Goal: Information Seeking & Learning: Learn about a topic

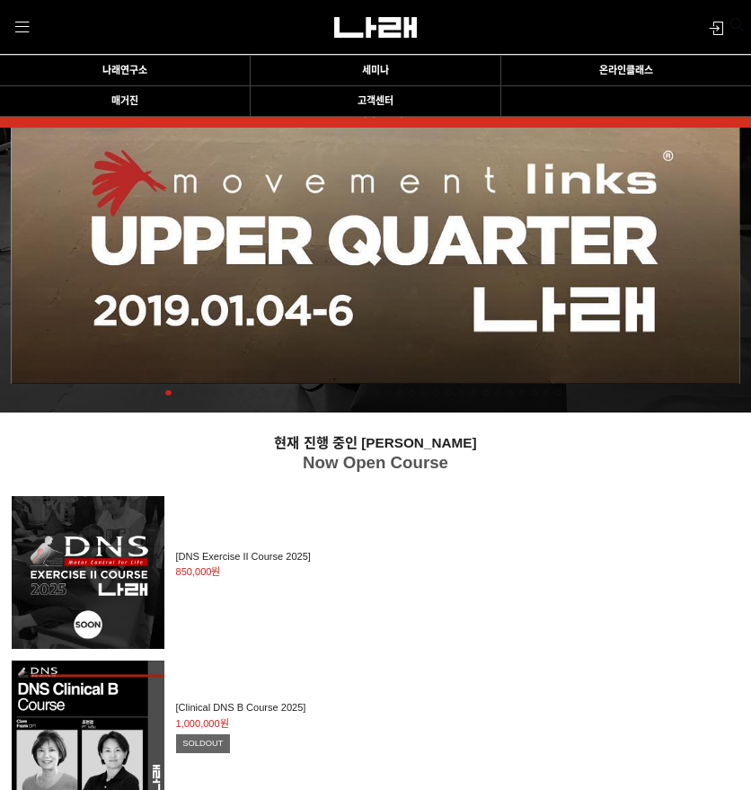
scroll to position [2086, 0]
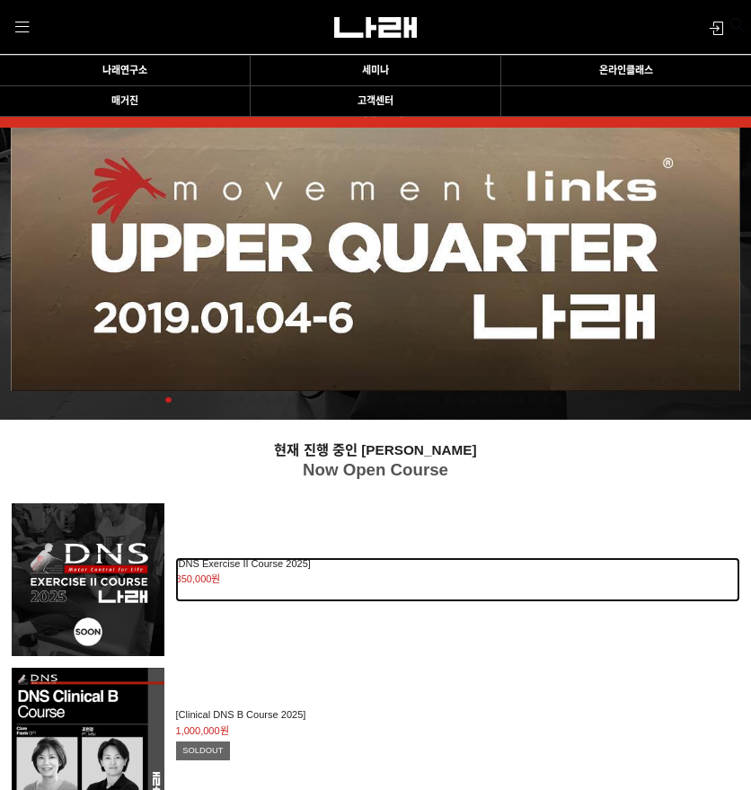
click at [253, 569] on h2 "[DNS Exercise II Course 2025]" at bounding box center [458, 564] width 564 height 12
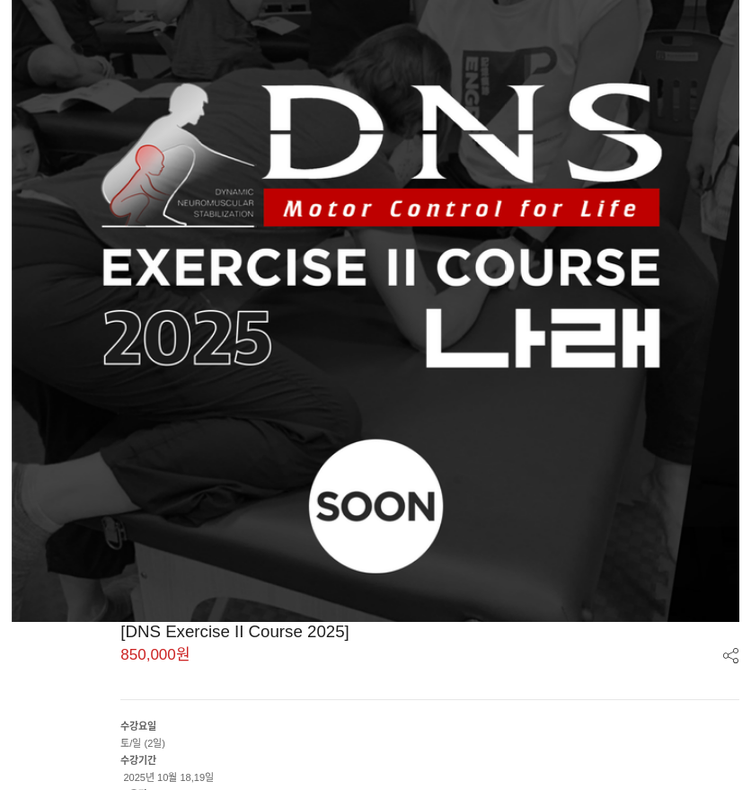
scroll to position [547, 0]
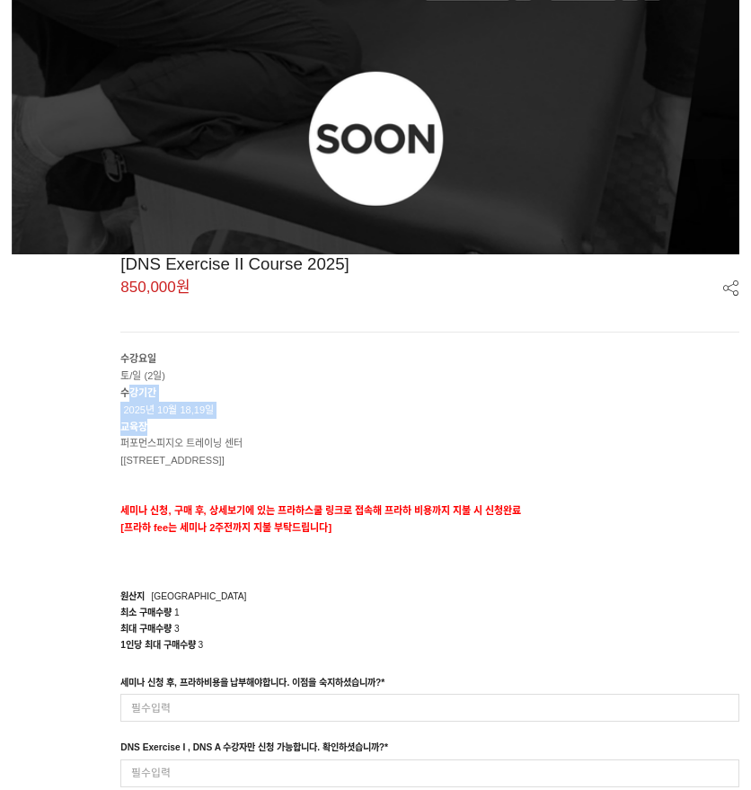
drag, startPoint x: 133, startPoint y: 385, endPoint x: 244, endPoint y: 422, distance: 117.3
click at [244, 422] on div "수강요일 토/일 (2일) 수강기간 2025년 10월 18,19일 교육장 퍼포먼스피지오 트레이닝 센터 [송파구 128 skv1 메트로시티 B동 …" at bounding box center [429, 459] width 619 height 219
click at [244, 422] on p "교육장" at bounding box center [429, 427] width 619 height 17
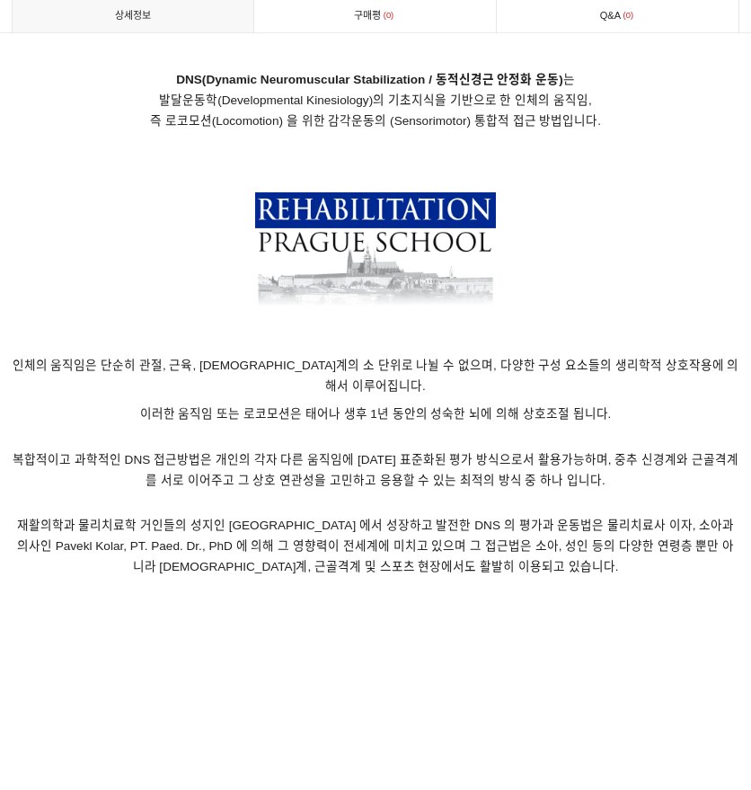
scroll to position [1984, 0]
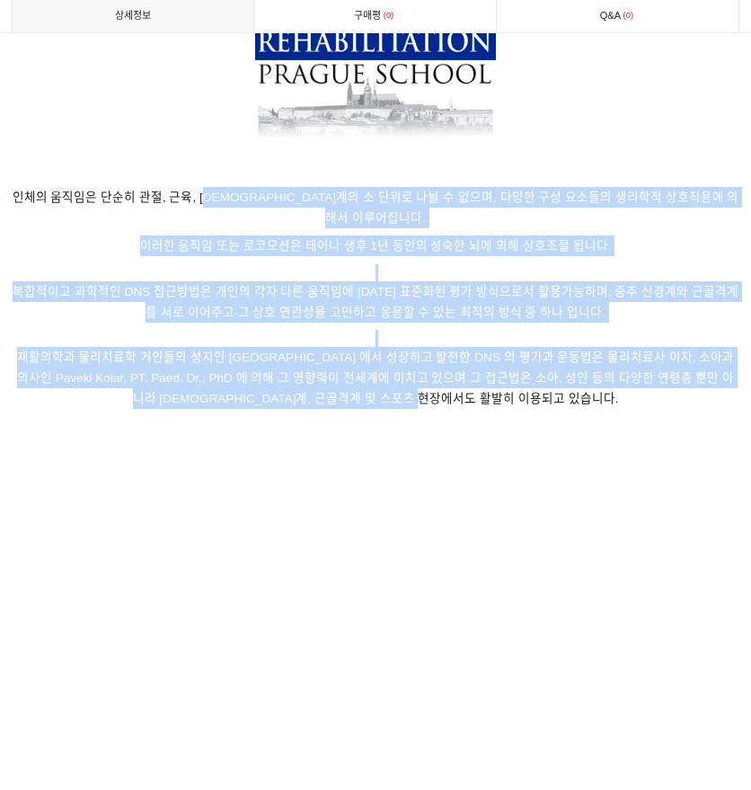
drag, startPoint x: 224, startPoint y: 181, endPoint x: 648, endPoint y: 377, distance: 467.1
click at [648, 377] on p "재활의학과 물리치료학 거인들의 성지인 Prague School 에서 성장하고 발전한 DNS 의 평가과 운동법은 물리치료사 이자, 소아과 의사인…" at bounding box center [376, 378] width 729 height 96
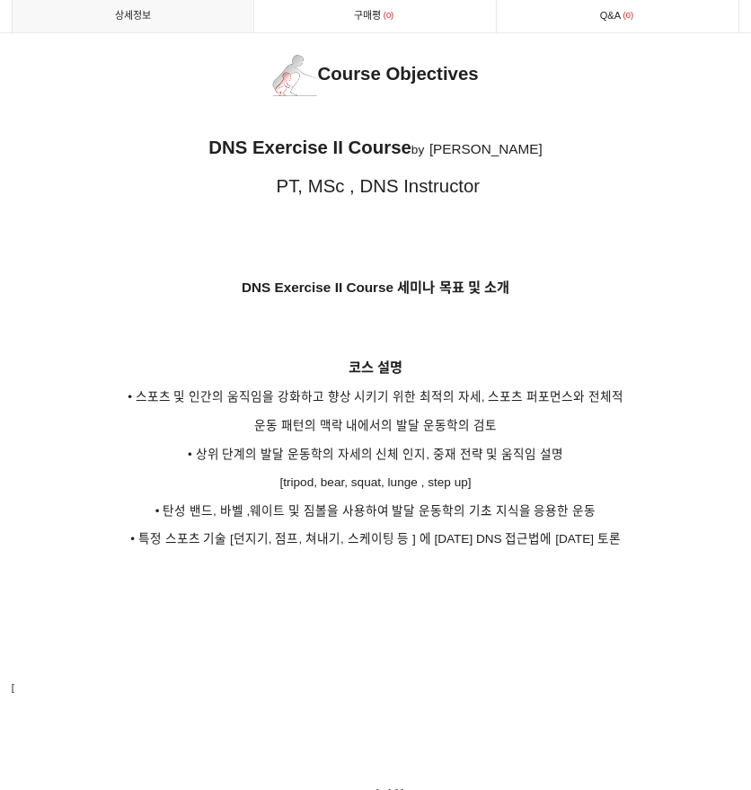
scroll to position [2883, 0]
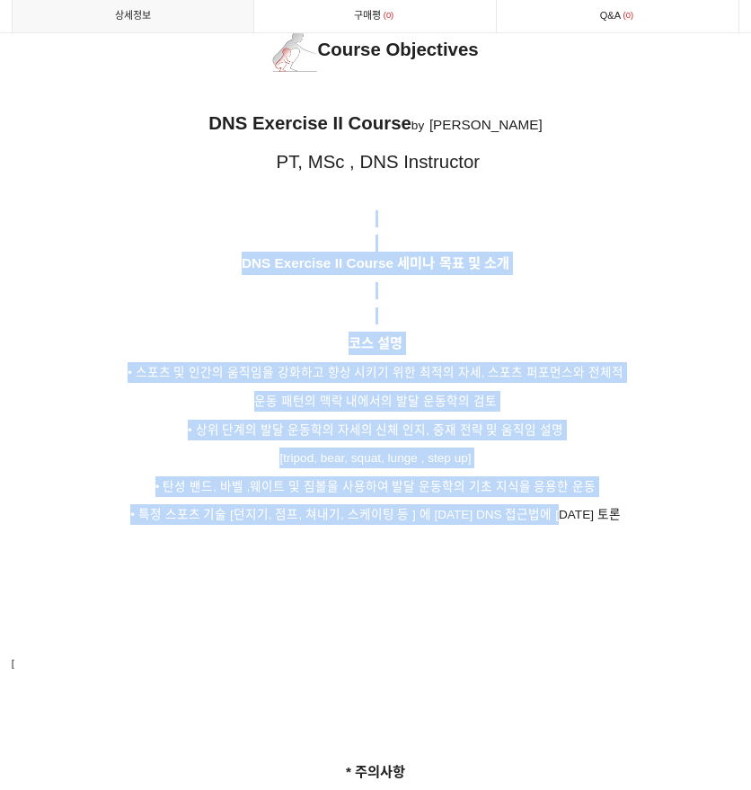
drag, startPoint x: 368, startPoint y: 219, endPoint x: 620, endPoint y: 492, distance: 371.3
click at [620, 504] on p "• 특정 스포츠 기술 [던지기, 점프, 쳐내기, 스케이팅 등 ] 에 대한 DNS 접근법에 대한 토론" at bounding box center [376, 514] width 729 height 21
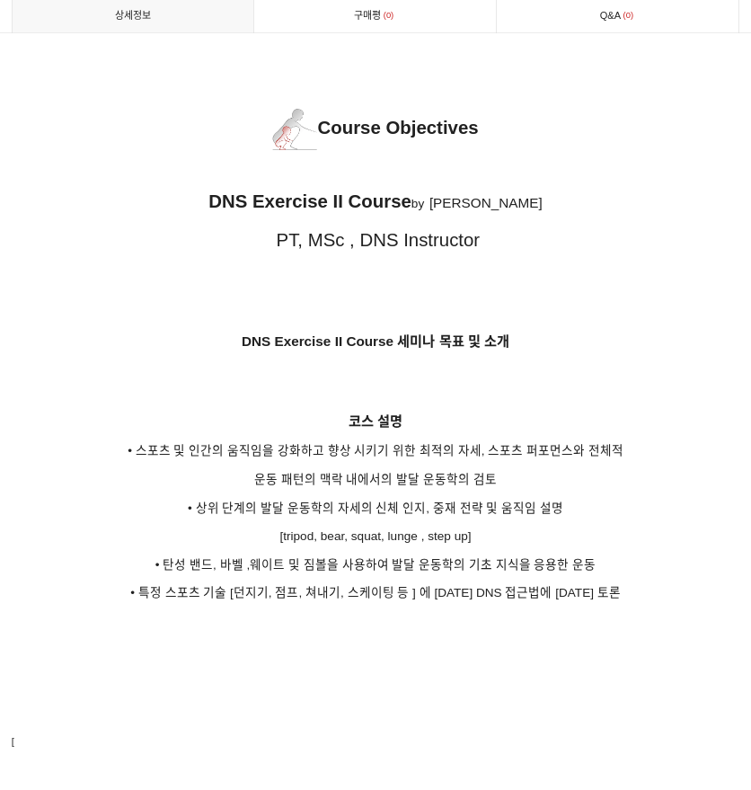
scroll to position [2793, 0]
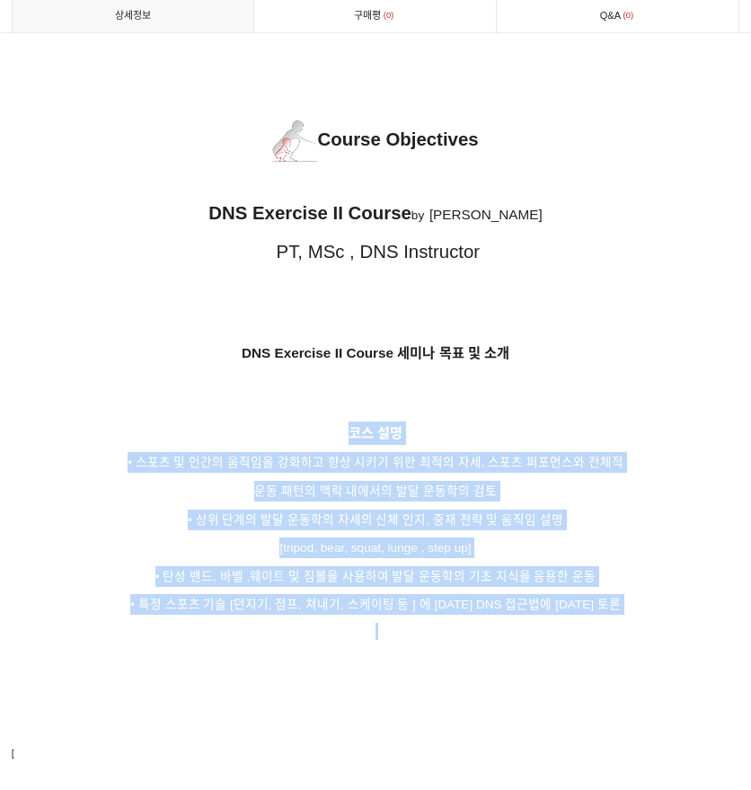
drag, startPoint x: 264, startPoint y: 398, endPoint x: 501, endPoint y: 603, distance: 313.4
click at [501, 623] on p at bounding box center [376, 631] width 729 height 17
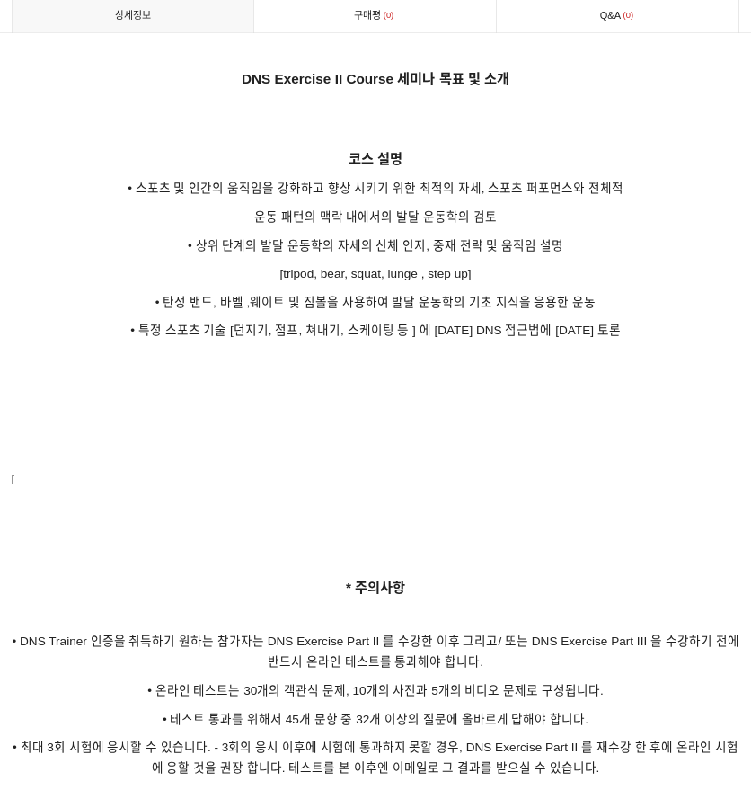
scroll to position [3332, 0]
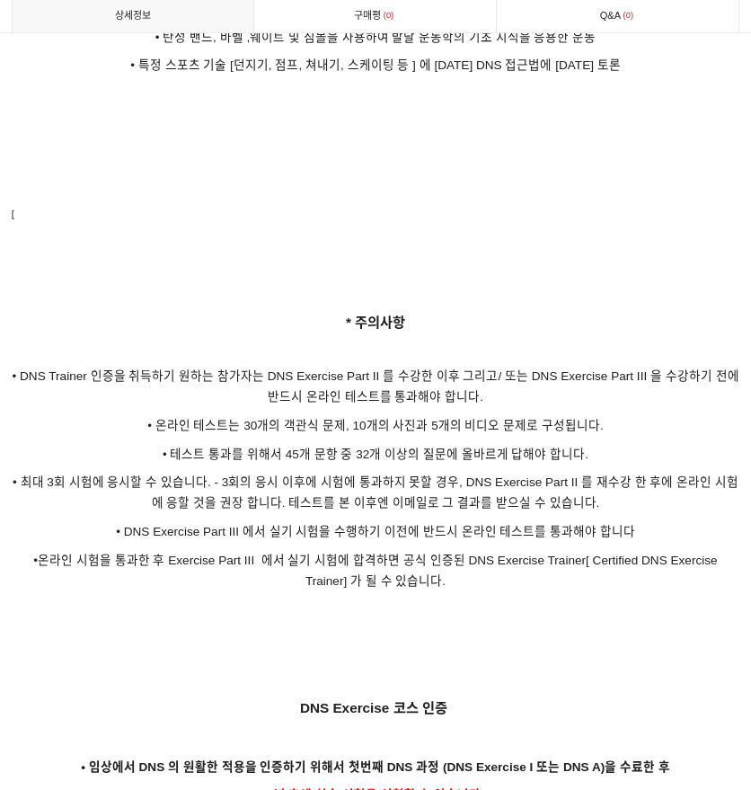
drag, startPoint x: 252, startPoint y: 331, endPoint x: 487, endPoint y: 384, distance: 241.1
click at [413, 378] on span "• DNS Trainer 인증을 취득하기 원하는 참가자는 DNS Exercise Part II 를 수강한 이후 그리고/ 또는 DNS Exerc…" at bounding box center [375, 386] width 727 height 34
drag, startPoint x: 349, startPoint y: 352, endPoint x: 466, endPoint y: 351, distance: 116.8
click at [466, 369] on span "• DNS Trainer 인증을 취득하기 원하는 참가자는 DNS Exercise Part II 를 수강한 이후 그리고/ 또는 DNS Exerc…" at bounding box center [375, 386] width 727 height 34
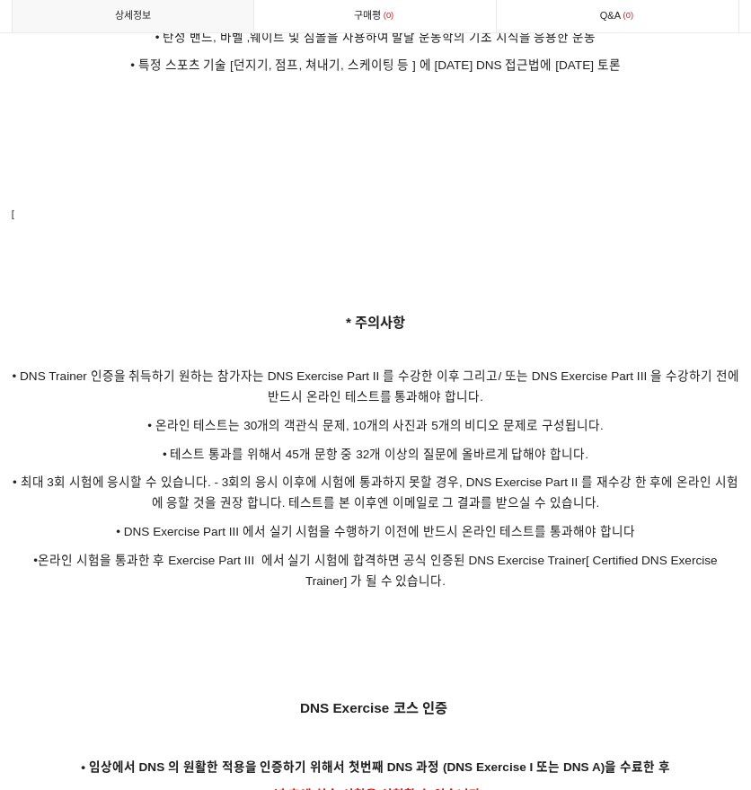
click at [475, 369] on span "• DNS Trainer 인증을 취득하기 원하는 참가자는 DNS Exercise Part II 를 수강한 이후 그리고/ 또는 DNS Exerc…" at bounding box center [375, 386] width 727 height 34
drag, startPoint x: 521, startPoint y: 357, endPoint x: 655, endPoint y: 375, distance: 135.1
click at [655, 375] on p "• DNS Trainer 인증을 취득하기 원하는 참가자는 DNS Exercise Part II 를 수강한 이후 그리고/ 또는 DNS Exerc…" at bounding box center [376, 386] width 729 height 41
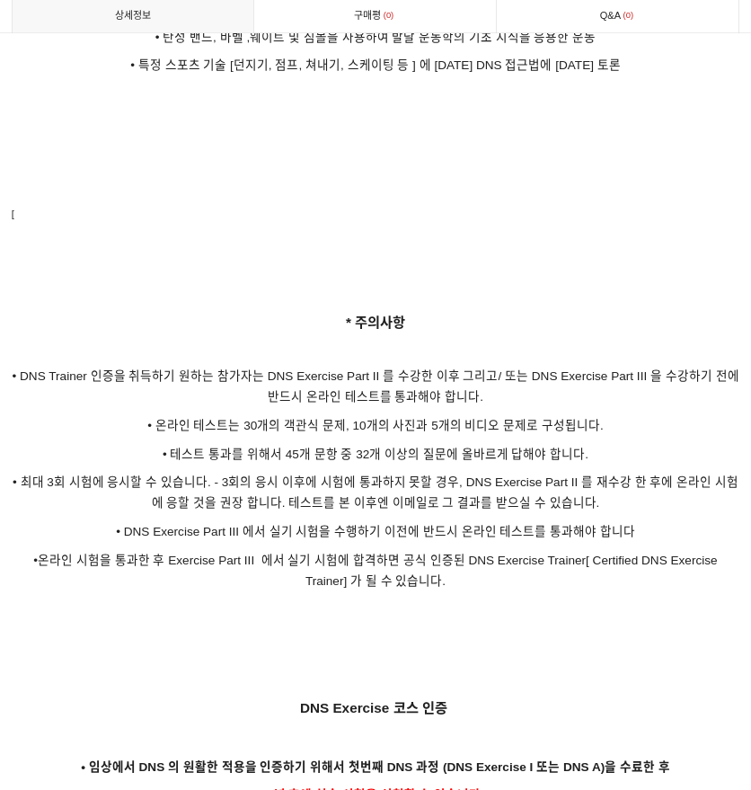
click at [543, 419] on span "• 온라인 테스트는 30개의 객관식 문제, 10개의 사진과 5개의 비디오 문제로 구성됩니다." at bounding box center [375, 425] width 456 height 13
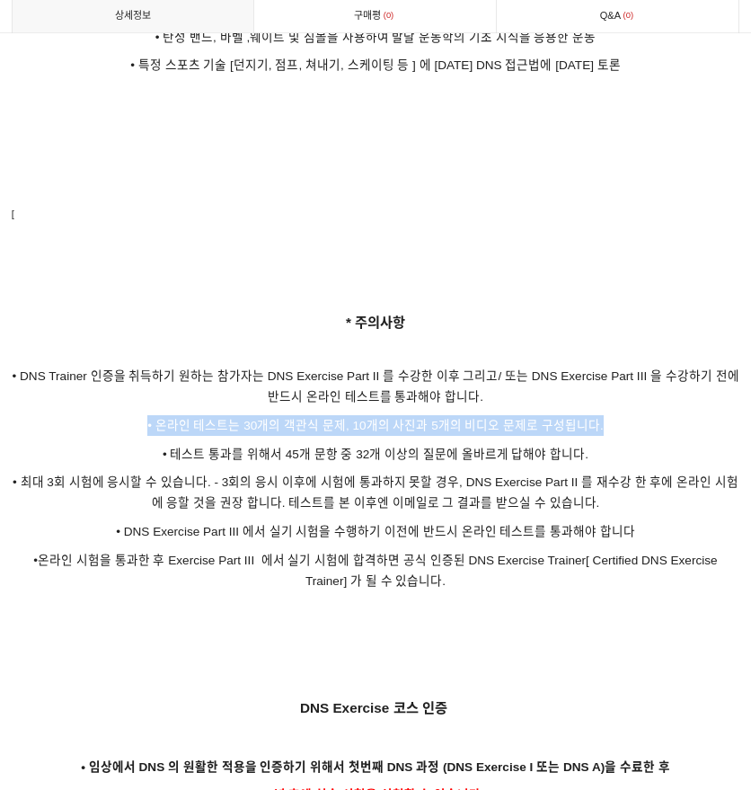
click at [543, 419] on span "• 온라인 테스트는 30개의 객관식 문제, 10개의 사진과 5개의 비디오 문제로 구성됩니다." at bounding box center [375, 425] width 456 height 13
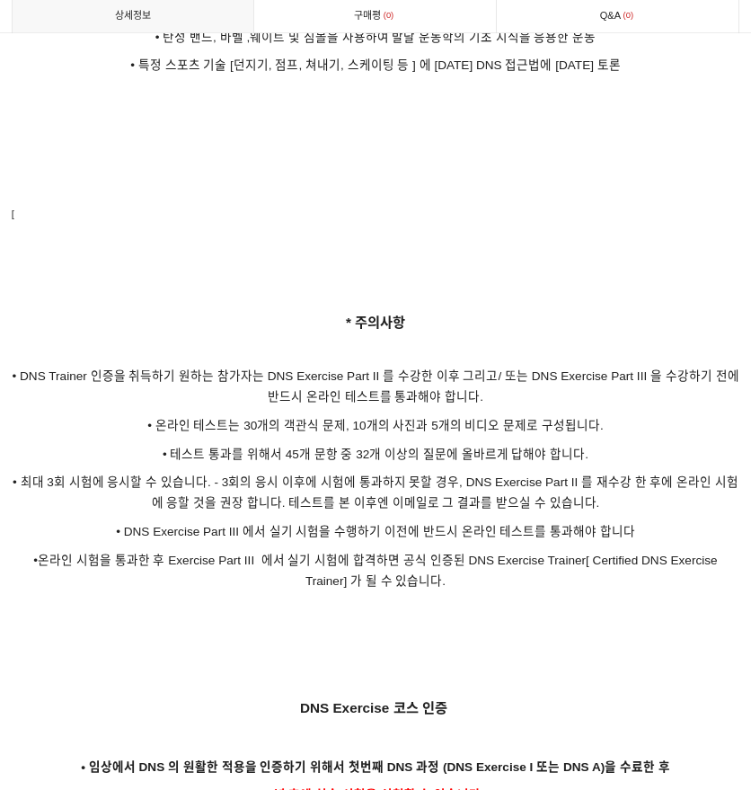
click at [455, 447] on span "• 테스트 통과를 위해서 45개 문항 중 32개 이상의 질문에 올바르게 답해야 합니다." at bounding box center [376, 453] width 426 height 13
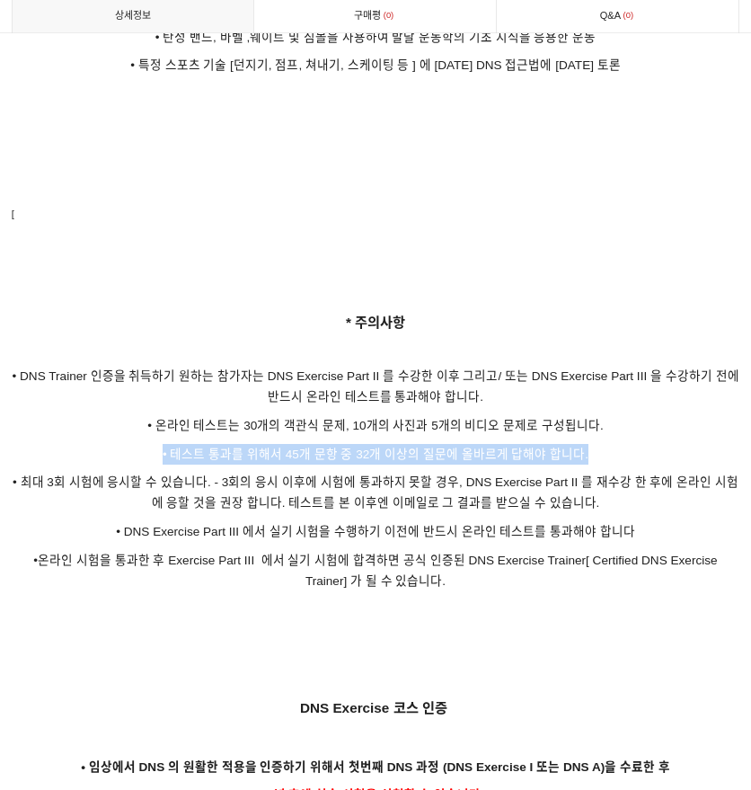
click at [455, 447] on span "• 테스트 통과를 위해서 45개 문항 중 32개 이상의 질문에 올바르게 답해야 합니다." at bounding box center [376, 453] width 426 height 13
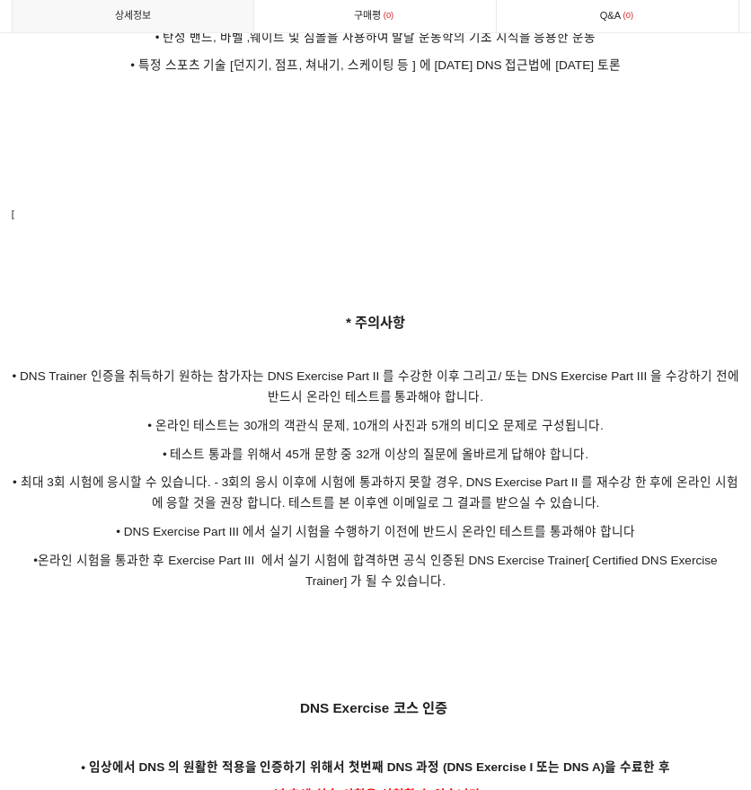
click at [421, 473] on p "• 최대 3회 시험에 응시할 수 있습니다. - 3회의 응시 이후에 시험에 통과하지 못할 경우, DNS Exercise Part II 를 재수강…" at bounding box center [376, 492] width 729 height 41
drag, startPoint x: 2, startPoint y: 461, endPoint x: 695, endPoint y: 473, distance: 693.6
click at [281, 525] on span "• DNS Exercise Part III 에서 실기 시험을 수행하기 이전에 반드시 온라인 테스트를 통과해야 합니다" at bounding box center [375, 531] width 519 height 13
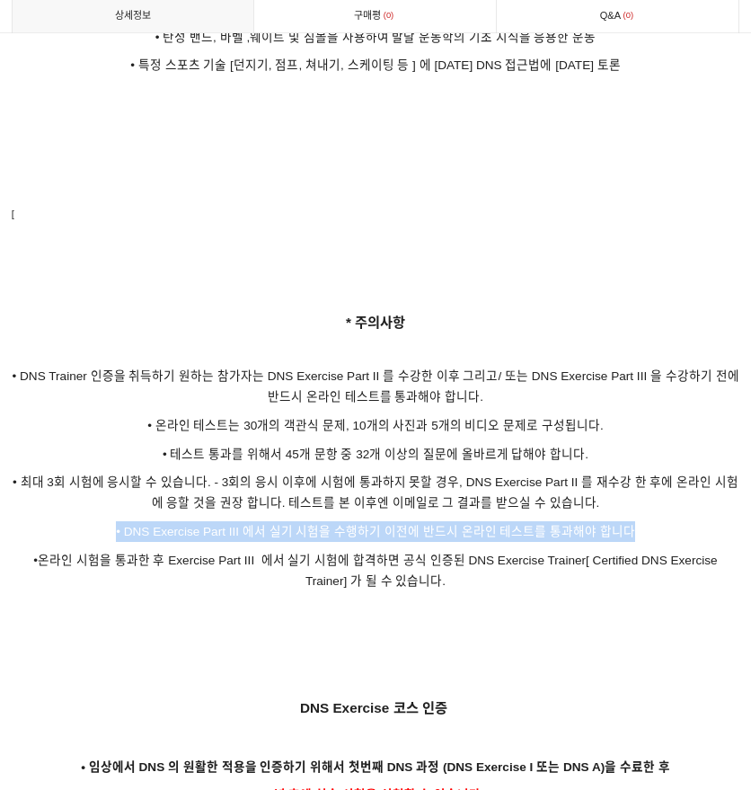
click at [281, 525] on span "• DNS Exercise Part III 에서 실기 시험을 수행하기 이전에 반드시 온라인 테스트를 통과해야 합니다" at bounding box center [375, 531] width 519 height 13
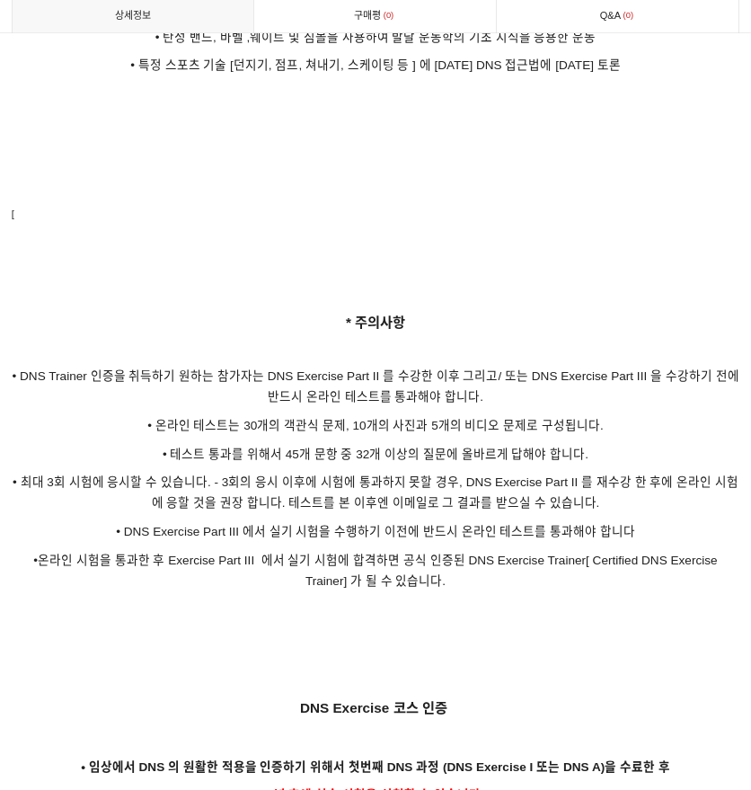
click at [281, 553] on span "•온라인 시험을 통과한 후 Exercise Part III 에서 실기 시험에 합격하면 공식 인증된 DNS Exercise Trainer[ Ce…" at bounding box center [375, 570] width 684 height 34
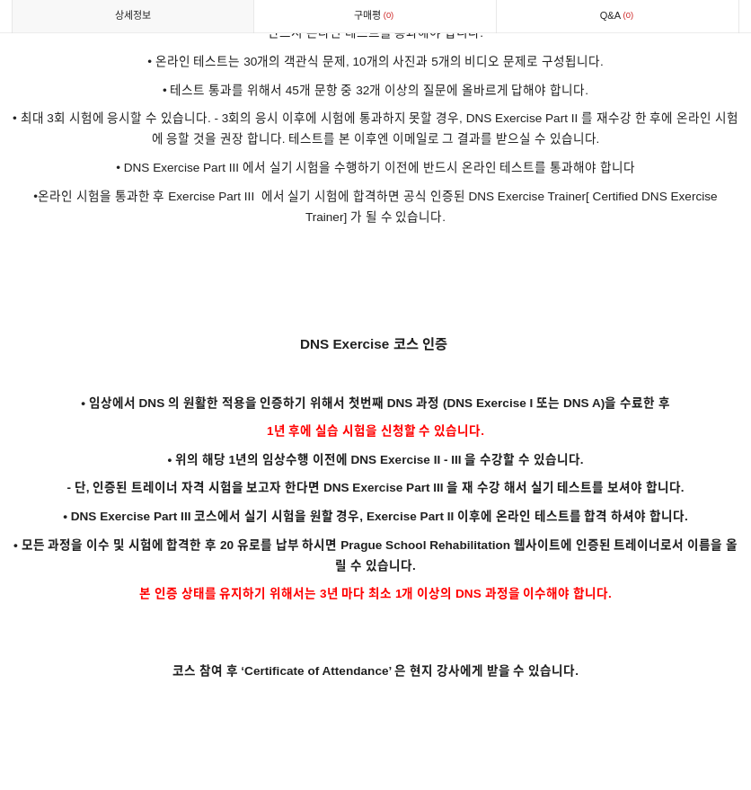
scroll to position [3871, 0]
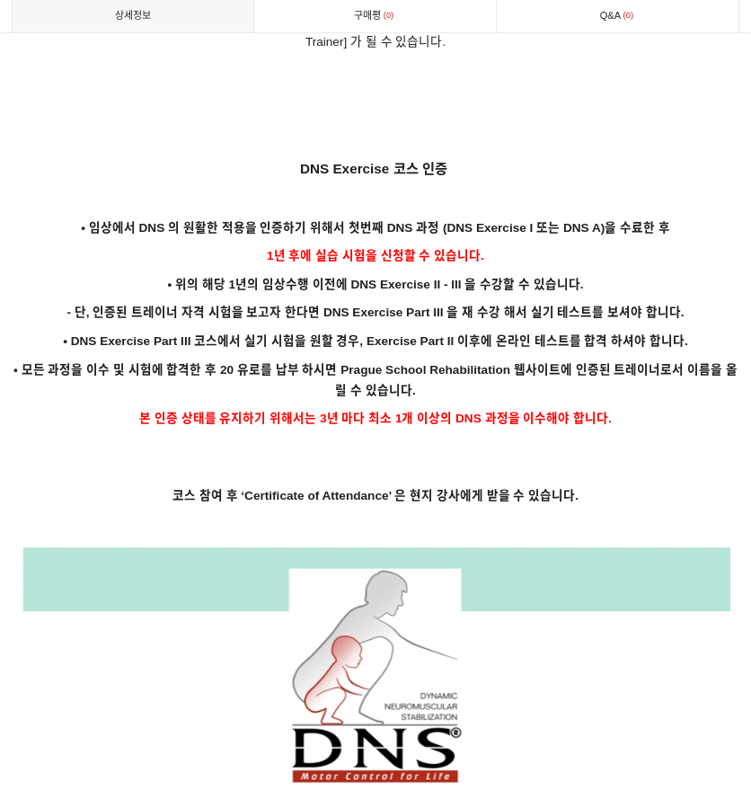
drag, startPoint x: 395, startPoint y: 204, endPoint x: 530, endPoint y: 241, distance: 139.7
click at [530, 245] on p "1년 후에 실습 시험을 신청할 수 있습니다." at bounding box center [376, 255] width 729 height 21
drag, startPoint x: 411, startPoint y: 205, endPoint x: 659, endPoint y: 206, distance: 247.9
click at [659, 221] on span "• 임상에서 DNS 의 원활한 적용을 인증하기 위해서 첫번째 DNS 과정 (DNS Exercise I 또는 DNS A)을 수료한 후" at bounding box center [375, 227] width 589 height 13
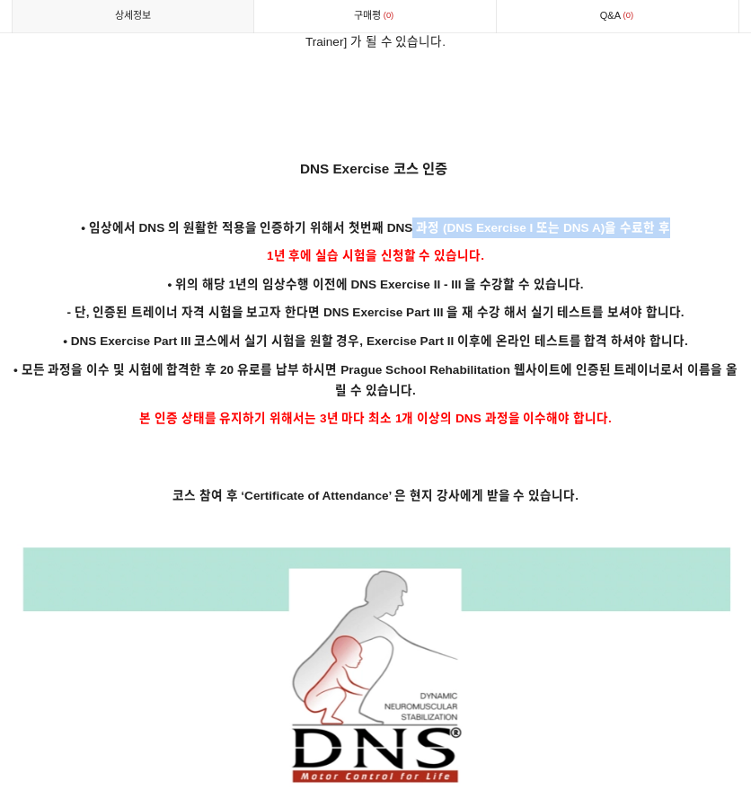
drag, startPoint x: 185, startPoint y: 267, endPoint x: 559, endPoint y: 369, distance: 387.5
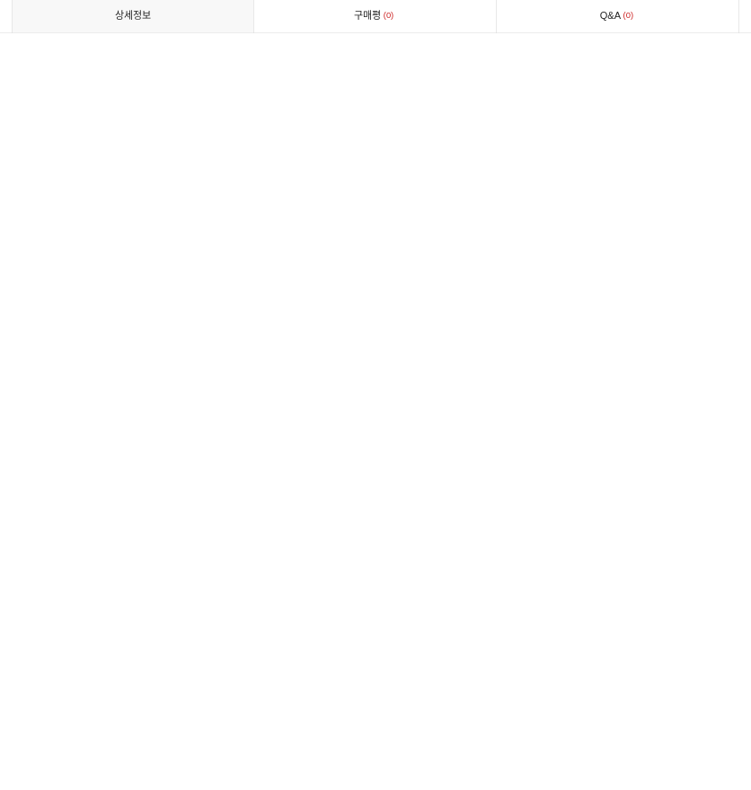
scroll to position [6835, 0]
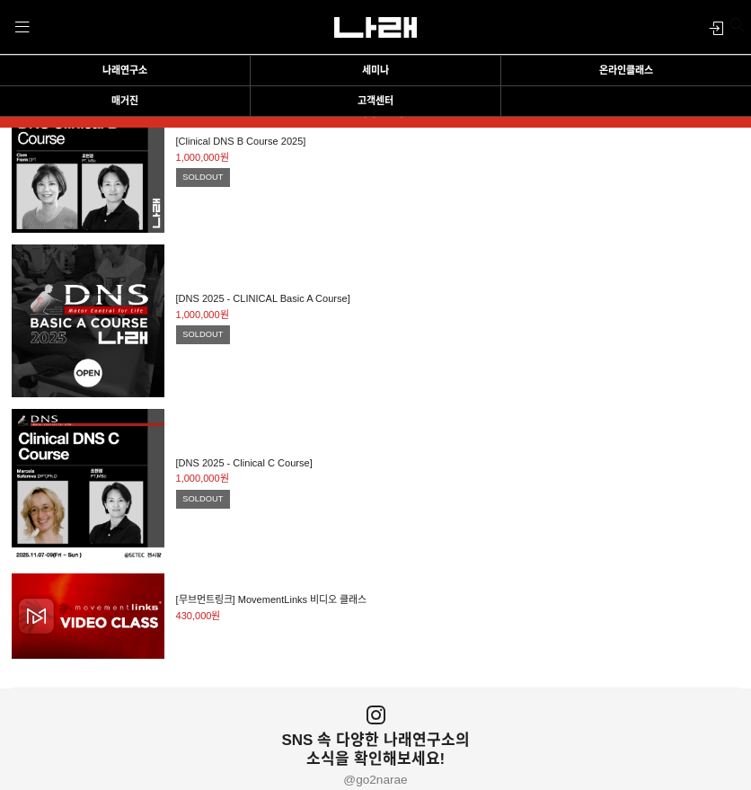
scroll to position [2630, 0]
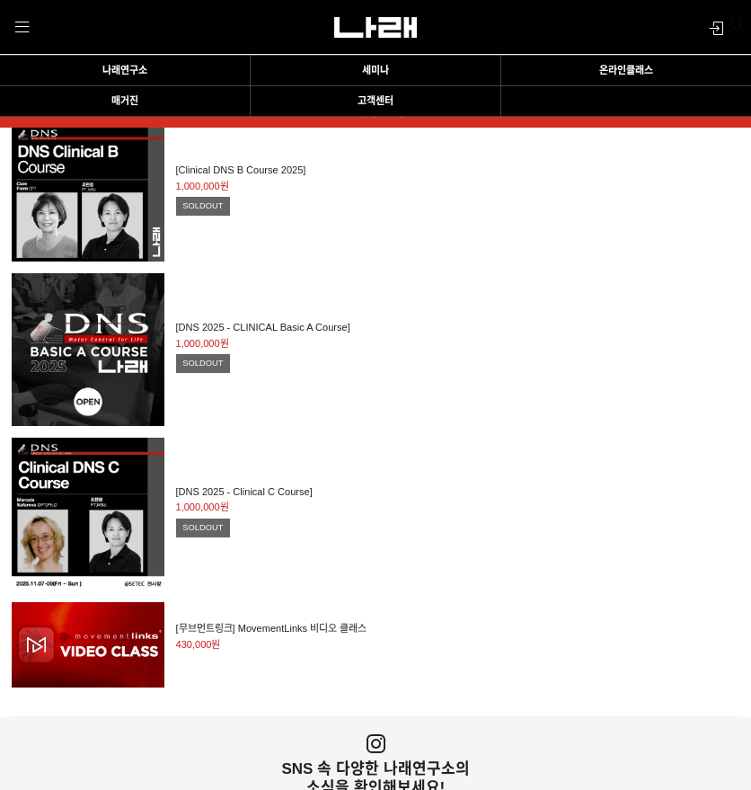
click at [305, 327] on div "[DNS 2025 - CLINICAL Basic A Course] 1,000,000원 TIME SALE SOLDOUT" at bounding box center [452, 349] width 576 height 153
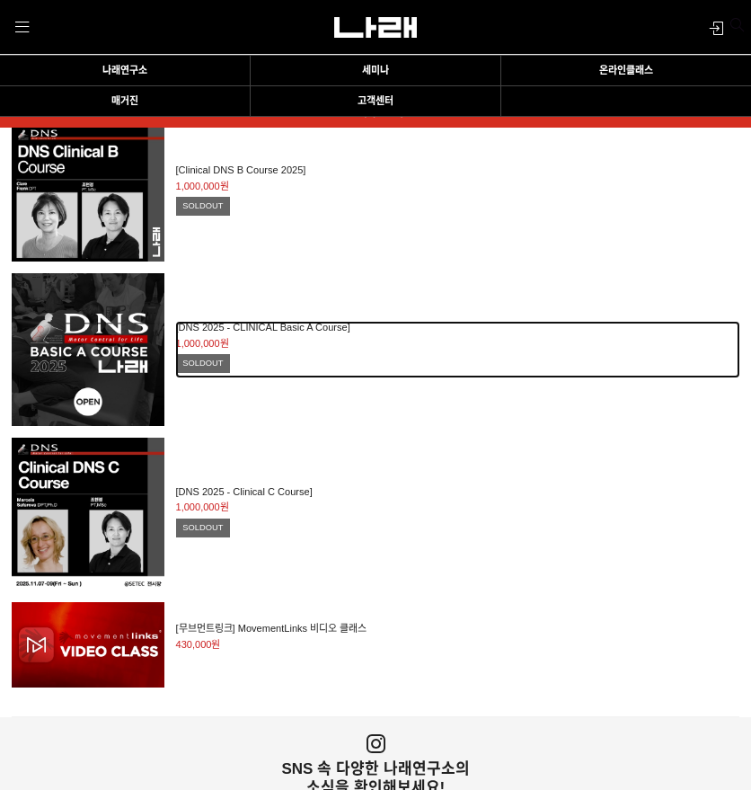
click at [305, 331] on h2 "[DNS 2025 - CLINICAL Basic A Course]" at bounding box center [458, 328] width 564 height 12
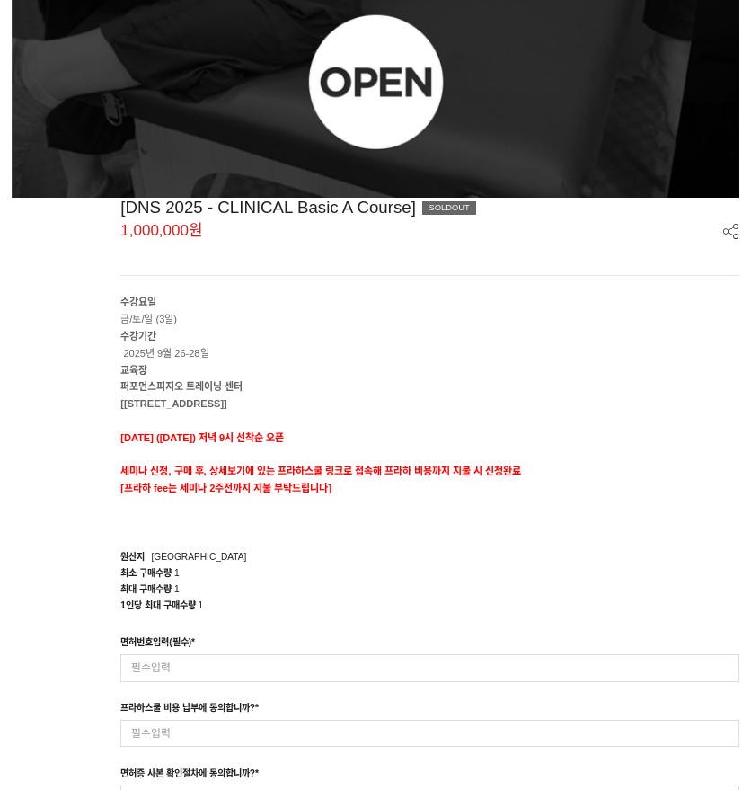
scroll to position [727, 0]
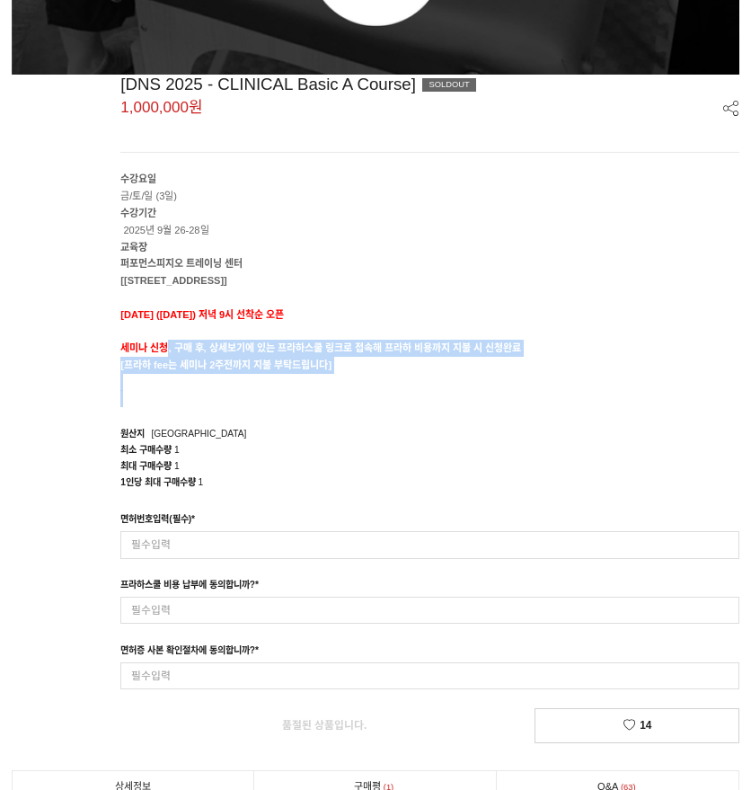
drag, startPoint x: 167, startPoint y: 349, endPoint x: 390, endPoint y: 394, distance: 227.3
click at [390, 394] on div "수강요일 금/토/일 (3일) 수강기간 2025년 9월 26-28일 교육장 퍼포먼스피지오 트레이닝 센터 [서울 송파구 법원로 128 SKV1 메…" at bounding box center [429, 289] width 619 height 236
click at [397, 383] on p at bounding box center [429, 382] width 619 height 17
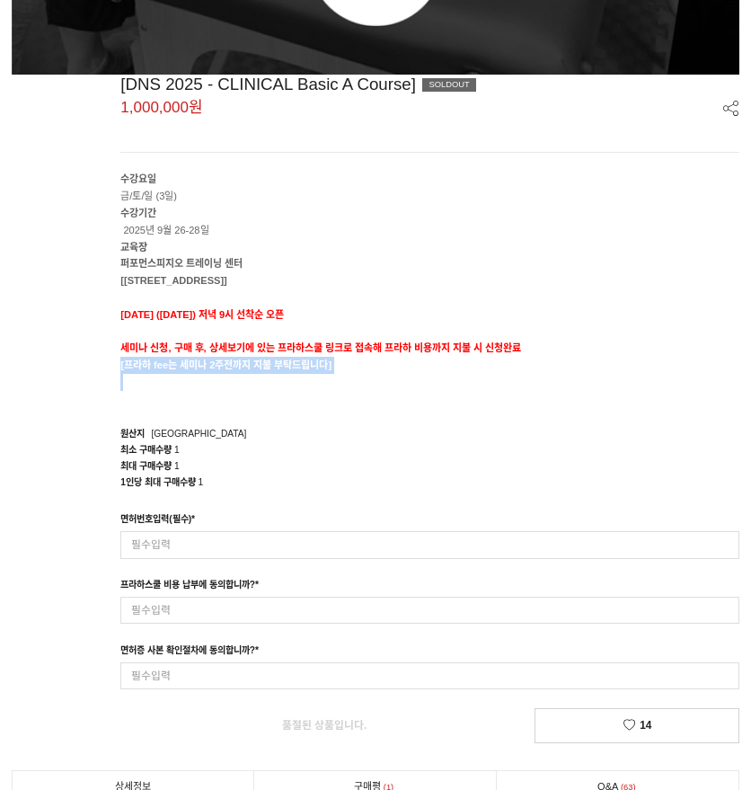
drag, startPoint x: 400, startPoint y: 376, endPoint x: 112, endPoint y: 355, distance: 288.3
click at [112, 355] on div "[DNS 2025 - CLINICAL Basic A Course] SOLDOUT 1,000,000원 수강요일 금/토/일 (3일) 수강기간 20…" at bounding box center [376, 409] width 729 height 668
click at [120, 340] on p "세미나 신청, 구매 후, 상세보기에 있는 프라하스쿨 링크로 접속해 프라하 비용까지 지불 시 신청완료" at bounding box center [429, 348] width 619 height 17
click at [118, 339] on div "[DNS 2025 - CLINICAL Basic A Course] SOLDOUT 1,000,000원 수강요일 금/토/일 (3일) 수강기간 20…" at bounding box center [376, 409] width 729 height 668
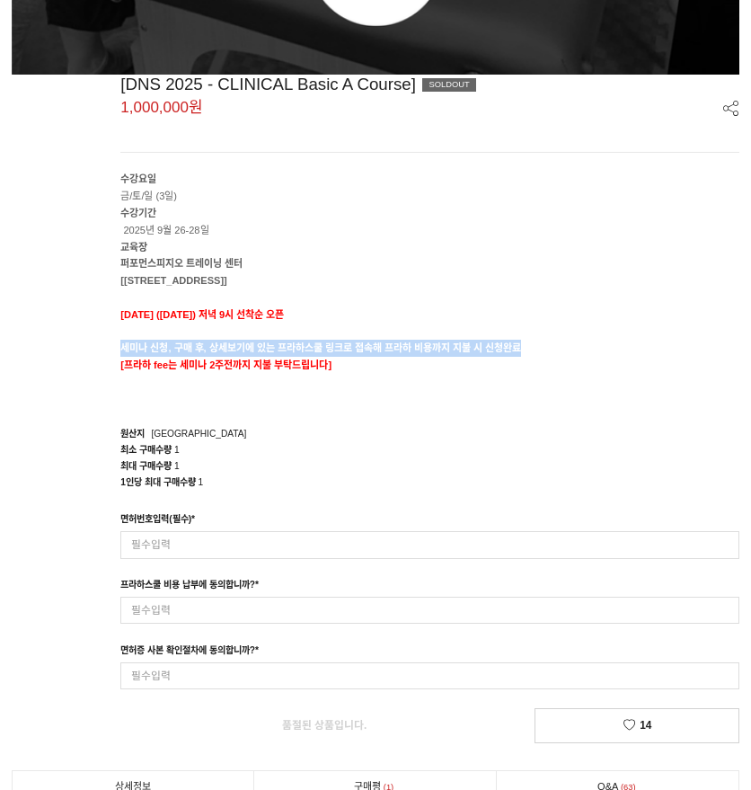
click at [118, 339] on div "[DNS 2025 - CLINICAL Basic A Course] SOLDOUT 1,000,000원 수강요일 금/토/일 (3일) 수강기간 20…" at bounding box center [376, 409] width 729 height 668
click at [119, 341] on div "[DNS 2025 - CLINICAL Basic A Course] SOLDOUT 1,000,000원 수강요일 금/토/일 (3일) 수강기간 20…" at bounding box center [376, 409] width 729 height 668
drag, startPoint x: 119, startPoint y: 341, endPoint x: 569, endPoint y: 373, distance: 451.2
click at [569, 373] on div "[DNS 2025 - CLINICAL Basic A Course] SOLDOUT 1,000,000원 수강요일 금/토/일 (3일) 수강기간 20…" at bounding box center [376, 409] width 729 height 668
click at [569, 374] on p at bounding box center [429, 382] width 619 height 17
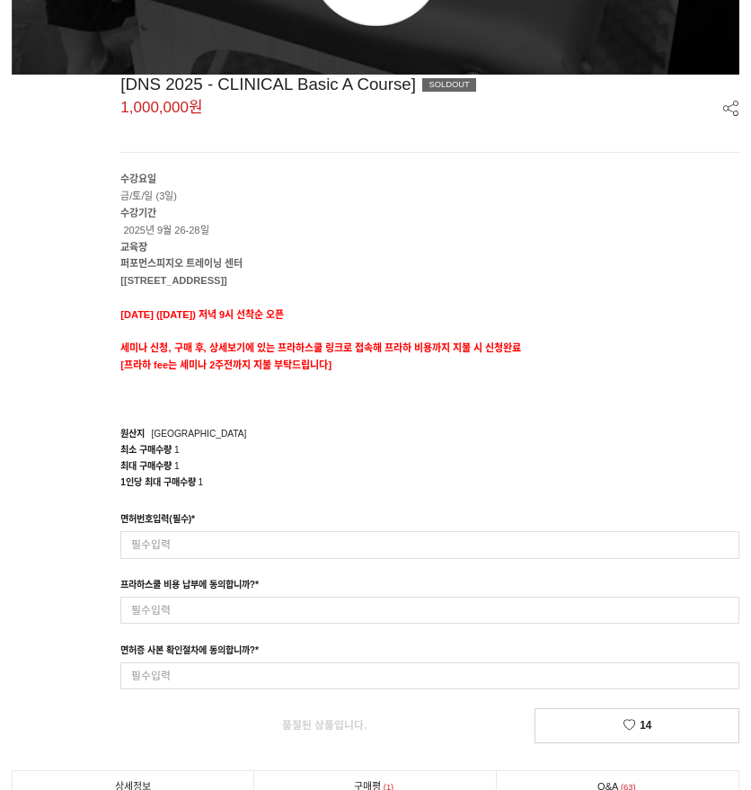
click at [455, 357] on p "[프라하 fee는 세미나 2주전까지 지불 부탁드립니다]" at bounding box center [429, 365] width 619 height 17
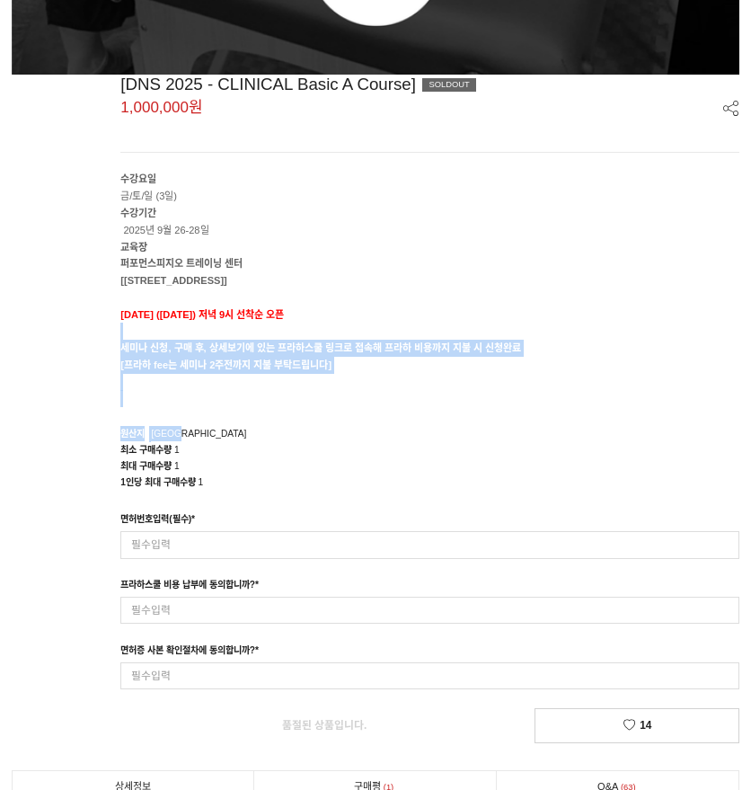
drag, startPoint x: 211, startPoint y: 334, endPoint x: 451, endPoint y: 409, distance: 251.2
click at [451, 409] on div "[DNS 2025 - CLINICAL Basic A Course] SOLDOUT 1,000,000원 수강요일 금/토/일 (3일) 수강기간 20…" at bounding box center [376, 409] width 729 height 668
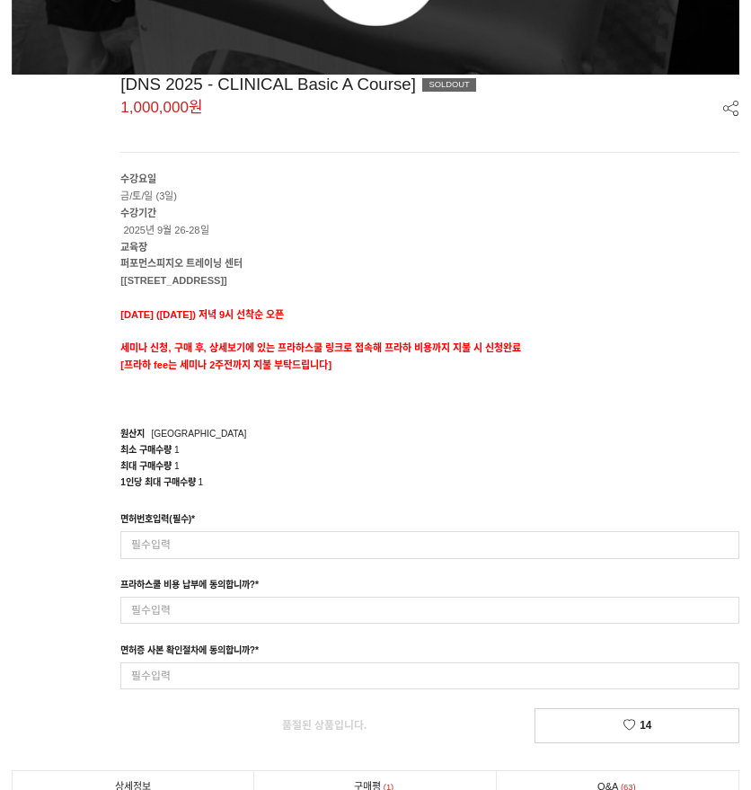
click at [451, 409] on div "[DNS 2025 - CLINICAL Basic A Course] SOLDOUT 1,000,000원 수강요일 금/토/일 (3일) 수강기간 20…" at bounding box center [376, 409] width 729 height 668
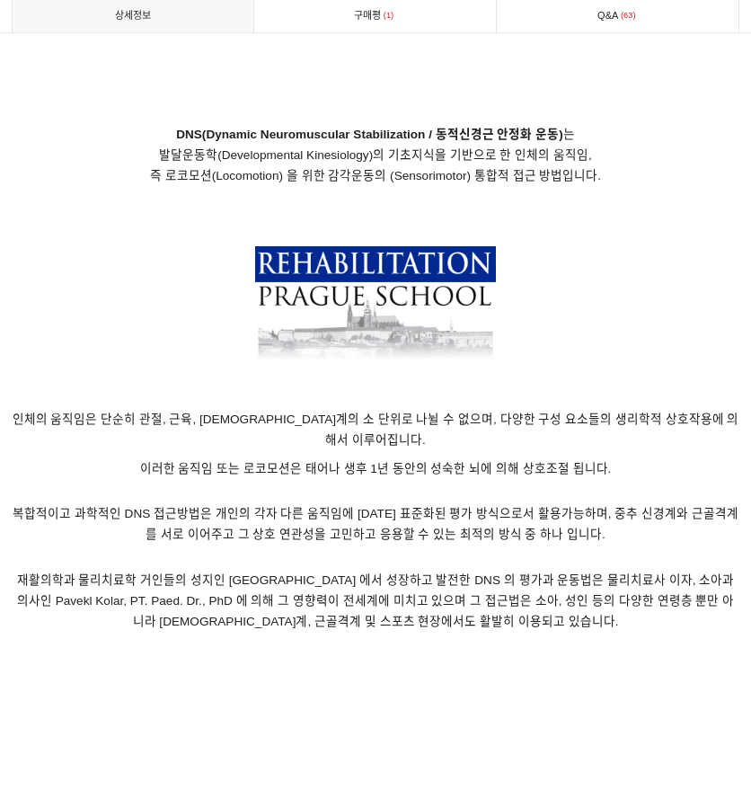
scroll to position [1625, 0]
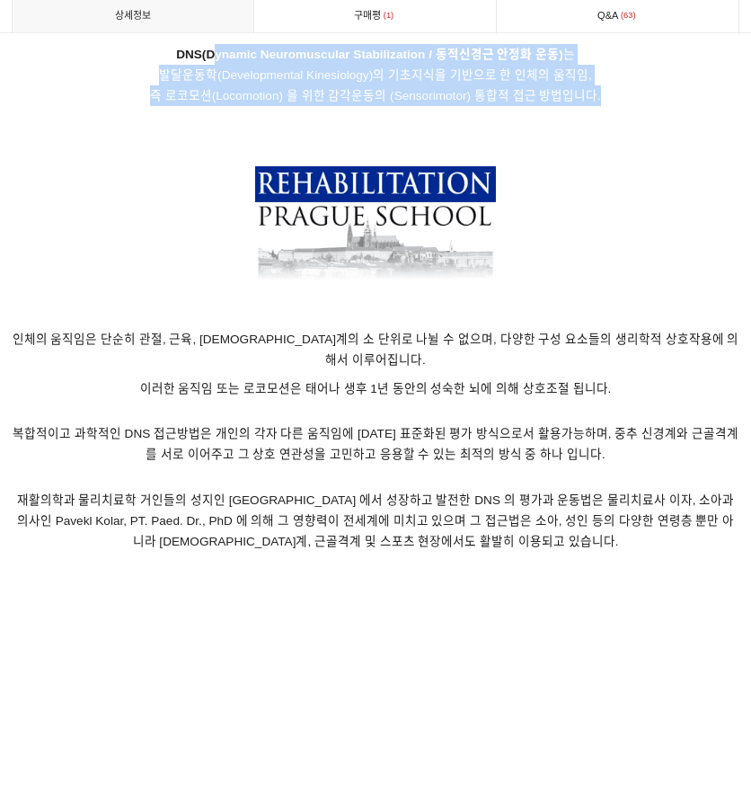
drag, startPoint x: 212, startPoint y: 52, endPoint x: 604, endPoint y: 91, distance: 393.6
click at [604, 91] on p "DNS(Dynamic Neuromuscular Stabilization / 동적신경근 안정화 운동) 는 발달운동학(Developmental K…" at bounding box center [376, 75] width 729 height 62
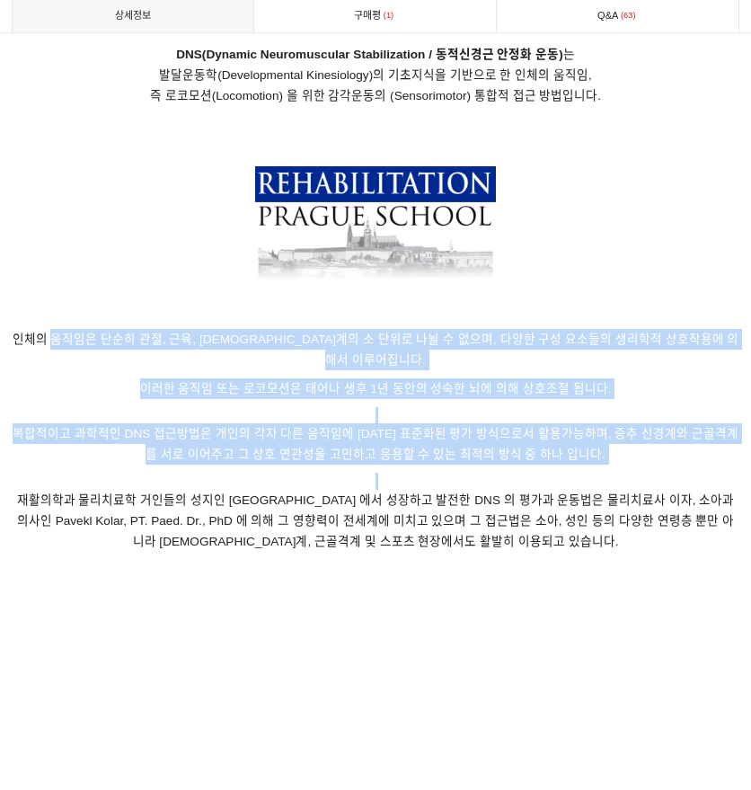
drag, startPoint x: 65, startPoint y: 321, endPoint x: 600, endPoint y: 447, distance: 550.2
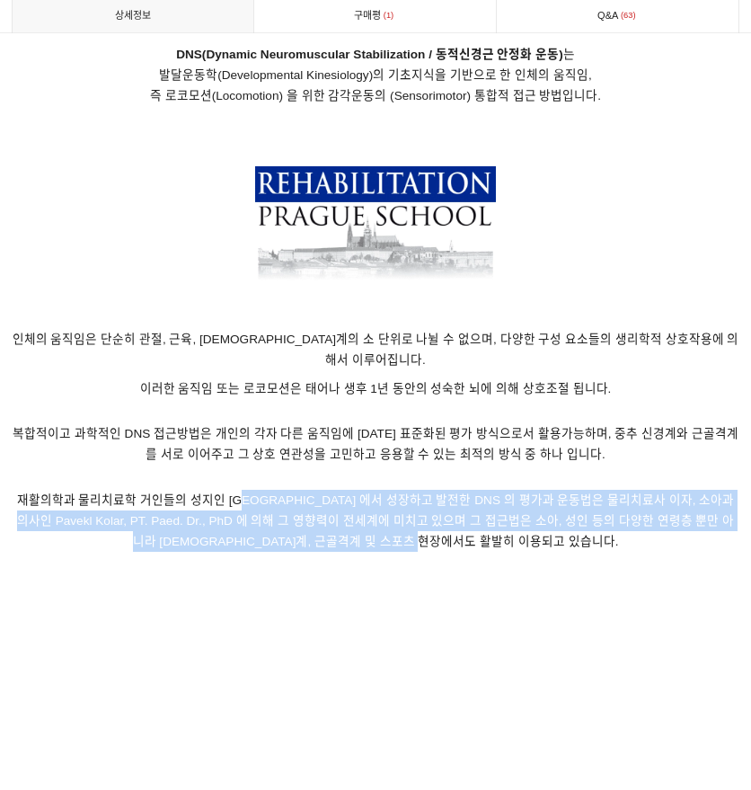
drag, startPoint x: 248, startPoint y: 486, endPoint x: 623, endPoint y: 529, distance: 377.1
click at [623, 529] on p "재활의학과 물리치료학 거인들의 성지인 [GEOGRAPHIC_DATA] 에서 성장하고 발전한 DNS 의 평가과 운동법은 물리치료사 이자, 소아과…" at bounding box center [376, 521] width 729 height 96
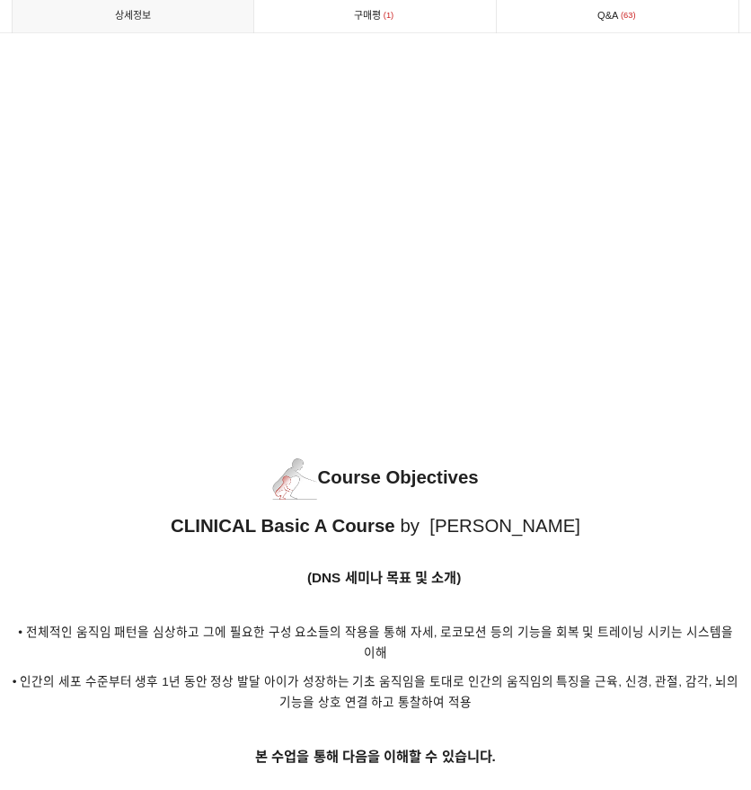
scroll to position [2434, 0]
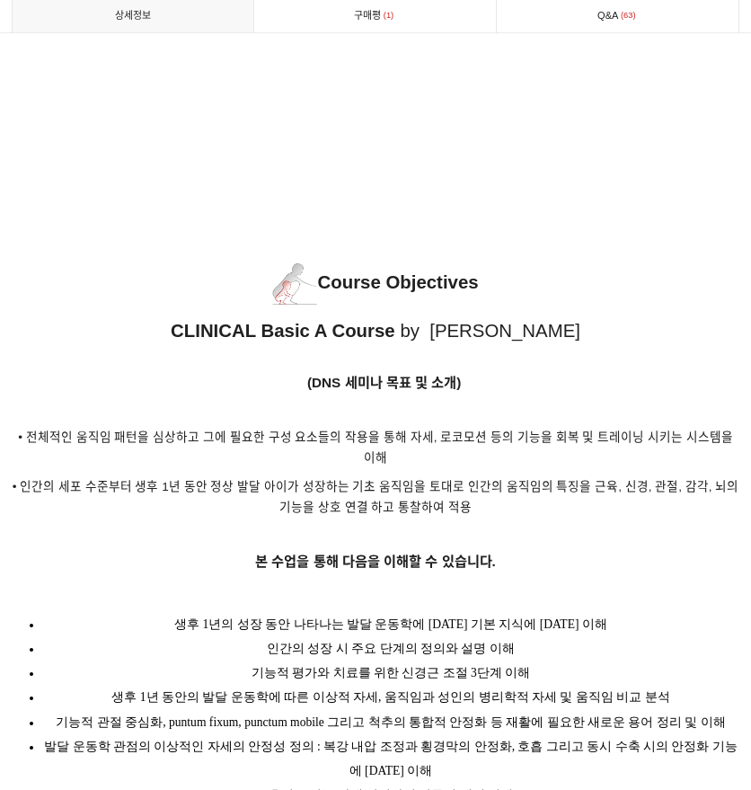
click at [669, 480] on span "• 인간의 세포 수준부터 생후 1년 동안 정상 발달 아이가 성장하는 기초 움직임을 토대로 인간의 움직임의 특징을 근육, 신경, 관절, 감각, …" at bounding box center [376, 497] width 727 height 34
click at [541, 526] on p at bounding box center [376, 534] width 729 height 17
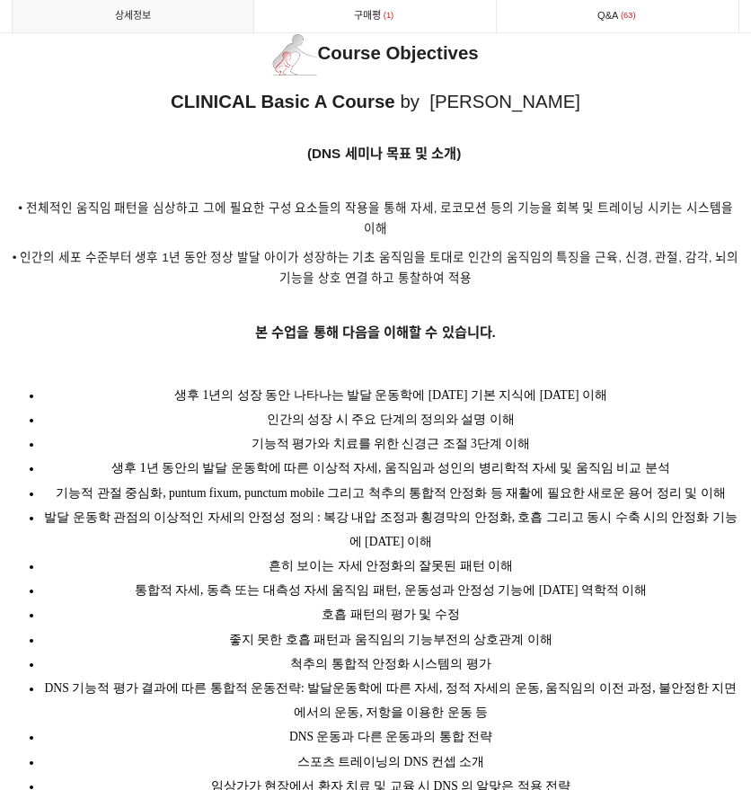
scroll to position [2703, 0]
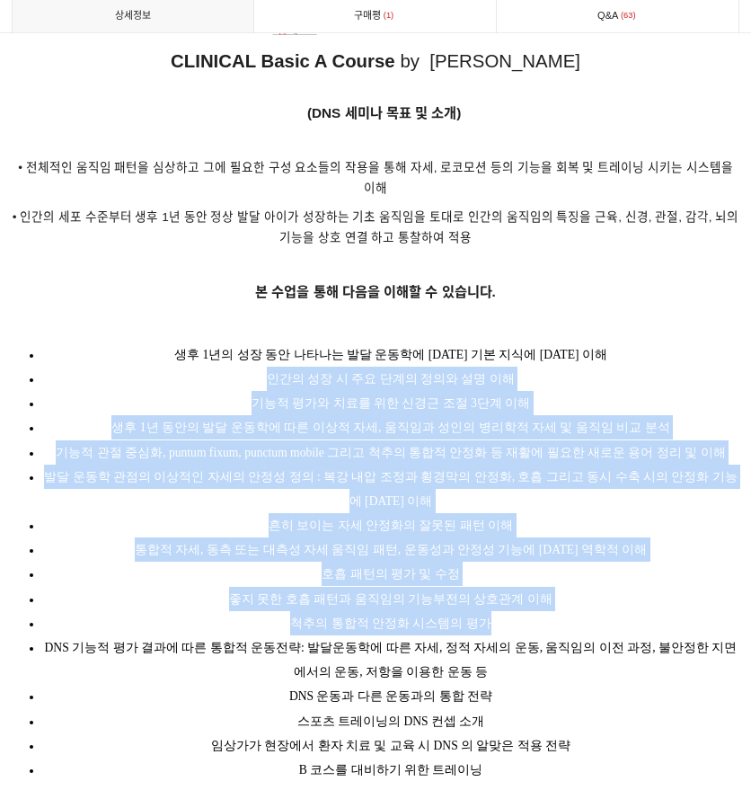
drag, startPoint x: 235, startPoint y: 338, endPoint x: 534, endPoint y: 574, distance: 380.5
click at [534, 574] on ul "생후 1년의 성장 동안 나타나는 발달 운동학에 대한 기본 지식에 대한 이해 인간의 성장 시 주요 단계의 정의와 설명 이해 기능적 평가와 치료를…" at bounding box center [376, 561] width 729 height 439
click at [534, 611] on li "척추의 통합적 안정화 시스템의 평가" at bounding box center [391, 623] width 698 height 24
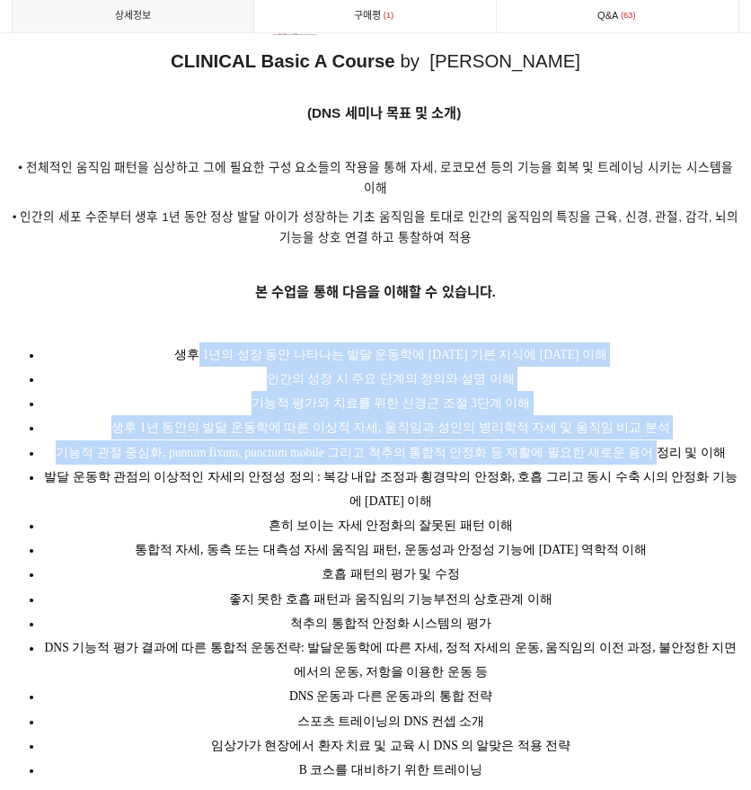
drag, startPoint x: 228, startPoint y: 300, endPoint x: 653, endPoint y: 408, distance: 438.4
click at [653, 408] on ul "생후 1년의 성장 동안 나타나는 발달 운동학에 대한 기본 지식에 대한 이해 인간의 성장 시 주요 단계의 정의와 설명 이해 기능적 평가와 치료를…" at bounding box center [376, 561] width 729 height 439
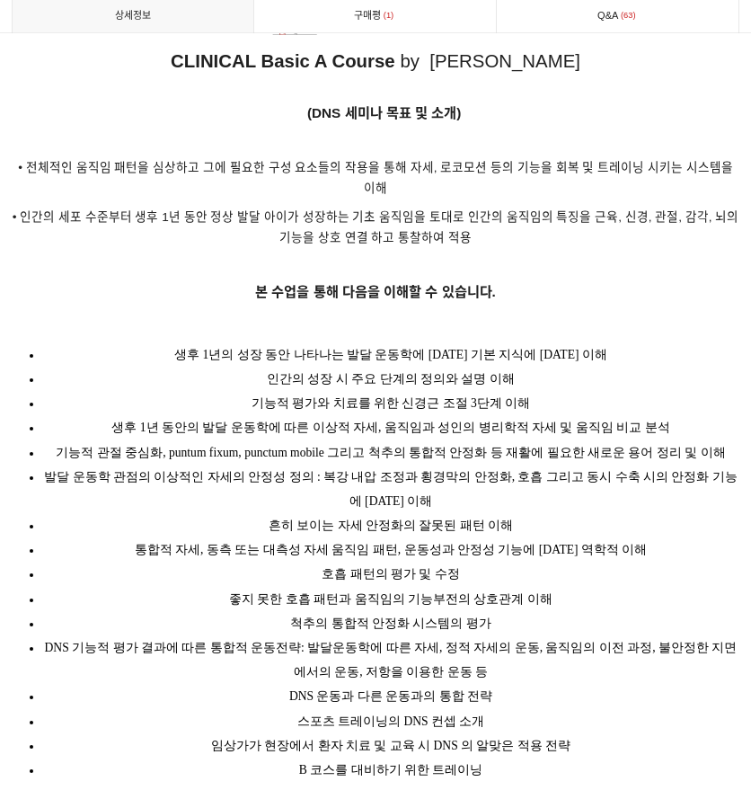
click at [647, 464] on li "발달 운동학 관점의 이상적인 자세의 안정성 정의 : 복강 내압 조정과 횡경막의 안정화, 호흡 그리고 동시 수축 시의 안정화 기능에 대한 이해" at bounding box center [391, 488] width 698 height 49
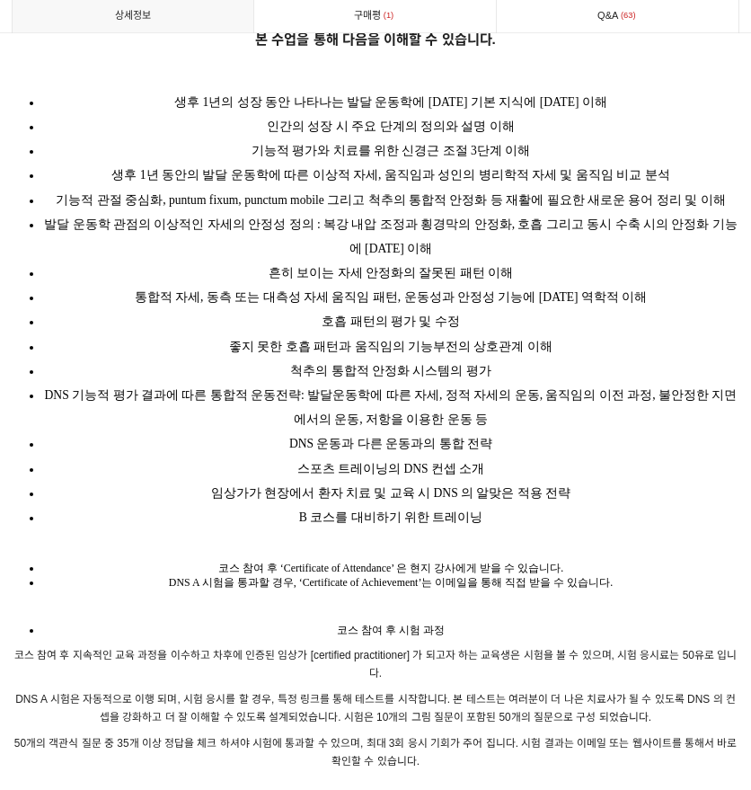
scroll to position [3062, 0]
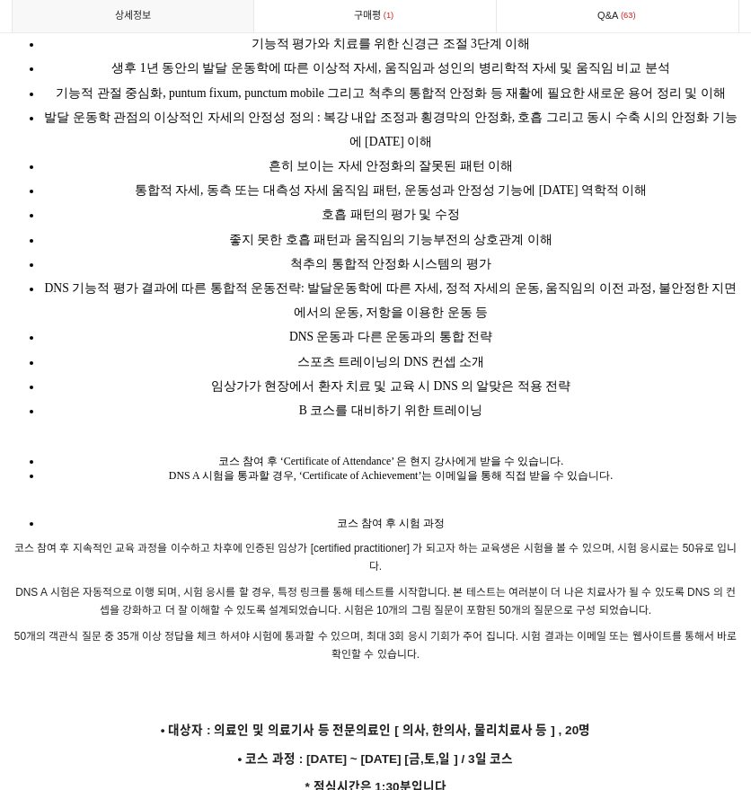
drag, startPoint x: 270, startPoint y: 312, endPoint x: 518, endPoint y: 374, distance: 256.4
click at [517, 374] on ul "생후 1년의 성장 동안 나타나는 발달 운동학에 대한 기본 지식에 대한 이해 인간의 성장 시 주요 단계의 정의와 설명 이해 기능적 평가와 치료를…" at bounding box center [376, 202] width 729 height 439
click at [518, 398] on li "B 코스를 대비하기 위한 트레이닝" at bounding box center [391, 410] width 698 height 24
drag, startPoint x: 521, startPoint y: 364, endPoint x: 248, endPoint y: 113, distance: 370.7
click at [248, 113] on ul "생후 1년의 성장 동안 나타나는 발달 운동학에 대한 기본 지식에 대한 이해 인간의 성장 시 주요 단계의 정의와 설명 이해 기능적 평가와 치료를…" at bounding box center [376, 202] width 729 height 439
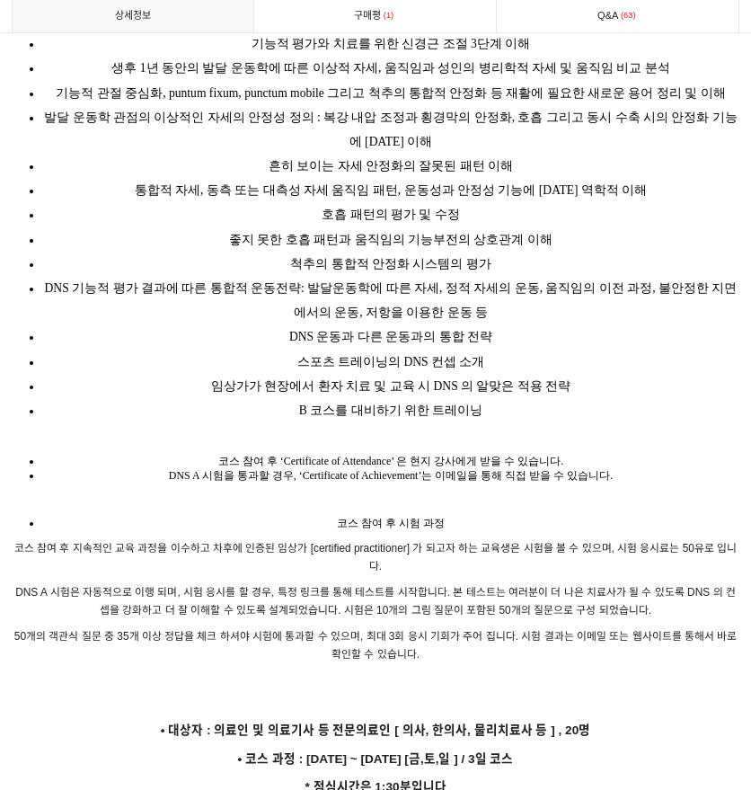
click at [261, 154] on li "흔히 보이는 자세 안정화의 잘못된 패턴 이해" at bounding box center [391, 166] width 698 height 24
drag, startPoint x: 244, startPoint y: 421, endPoint x: 629, endPoint y: 435, distance: 384.7
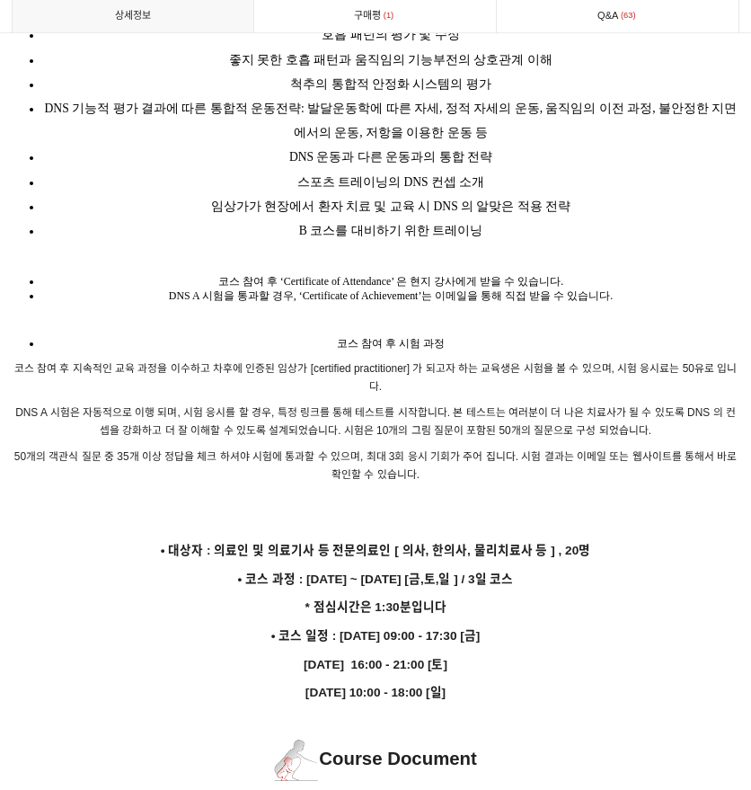
click at [504, 275] on span "코스 참여 후 ‘Certificate of Attendance’ 은 현지 강사에게 받을 수 있습니다." at bounding box center [390, 281] width 345 height 13
click at [451, 289] on span "DNS A 시험을 통과할 경우, ‘Certificate of Achievement’는 이메일을 통해 직접 받을 수 있습니다." at bounding box center [391, 295] width 444 height 13
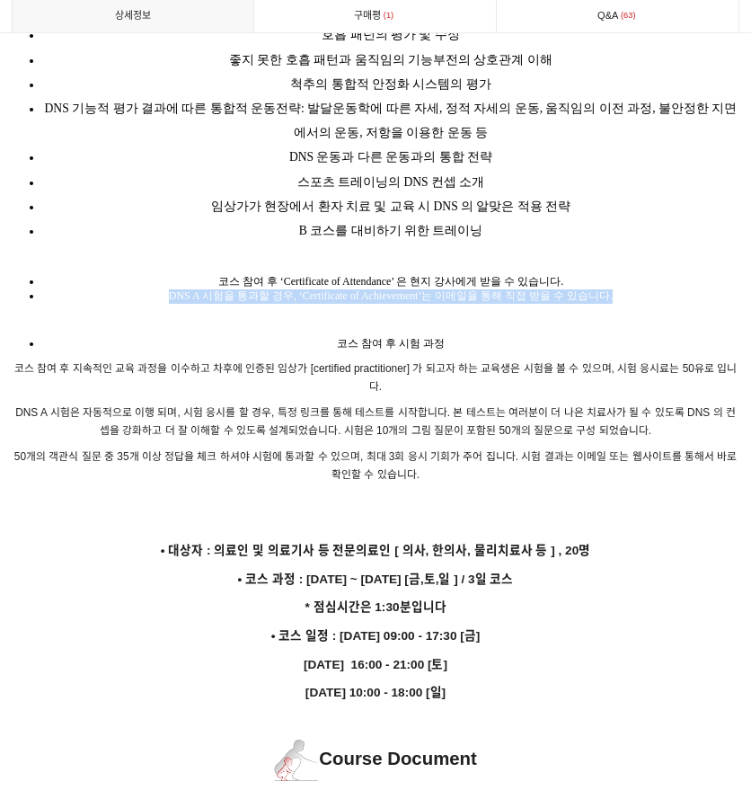
click at [451, 289] on span "DNS A 시험을 통과할 경우, ‘Certificate of Achievement’는 이메일을 통해 직접 받을 수 있습니다." at bounding box center [391, 295] width 444 height 13
click at [453, 311] on p at bounding box center [376, 320] width 729 height 18
click at [372, 337] on span "코스 참여 후 시험 과정" at bounding box center [391, 343] width 108 height 13
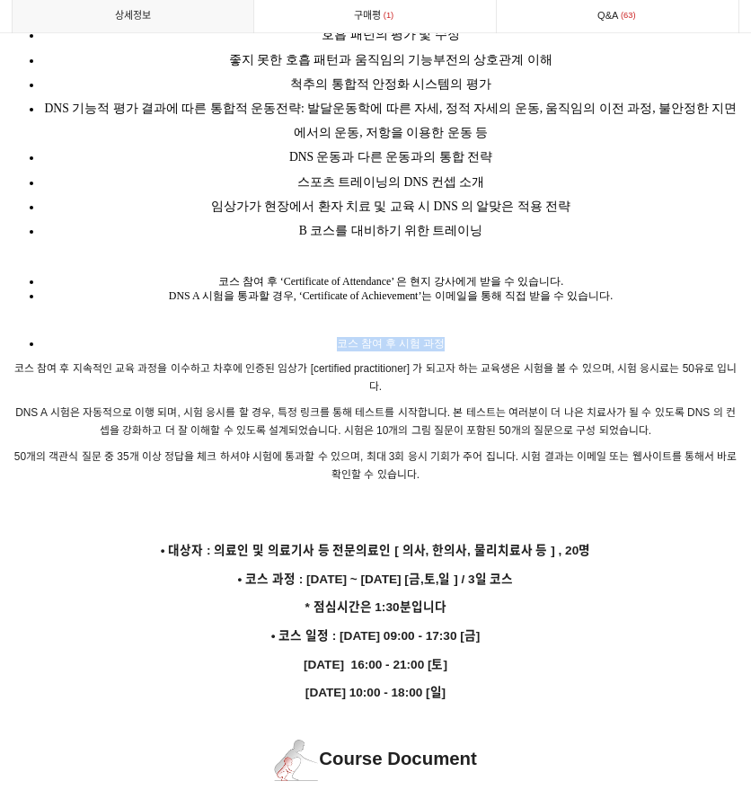
click at [372, 337] on span "코스 참여 후 시험 과정" at bounding box center [391, 343] width 108 height 13
click at [372, 359] on p "코스 참여 후 지속적인 교육 과정을 이수하고 차후에 인증된 임상가 [certified practitioner] 가 되고자 하는 교육생은 시험을…" at bounding box center [376, 377] width 729 height 36
drag, startPoint x: 19, startPoint y: 331, endPoint x: 660, endPoint y: 342, distance: 641.5
click at [660, 359] on p "코스 참여 후 지속적인 교육 과정을 이수하고 차후에 인증된 임상가 [certified practitioner] 가 되고자 하는 교육생은 시험을…" at bounding box center [376, 377] width 729 height 36
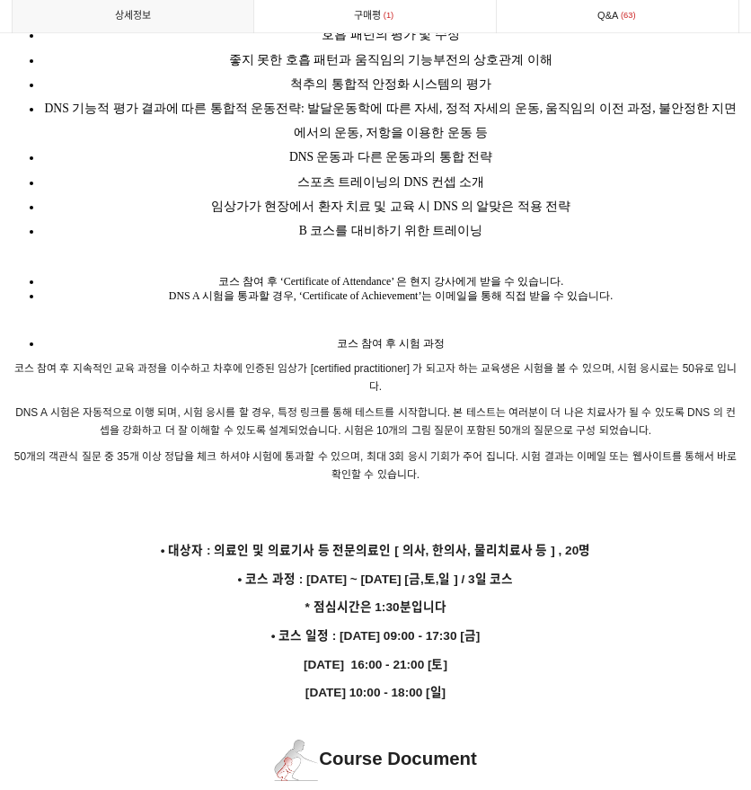
drag, startPoint x: 13, startPoint y: 371, endPoint x: 664, endPoint y: 430, distance: 654.0
click at [664, 447] on p "50개의 객관식 질문 중 35개 이상 정답을 체크 하셔야 시험에 통과할 수 있으며, 최대 3회 응시 기회가 주어 집니다. 시험 결과는 이메일 …" at bounding box center [376, 465] width 729 height 36
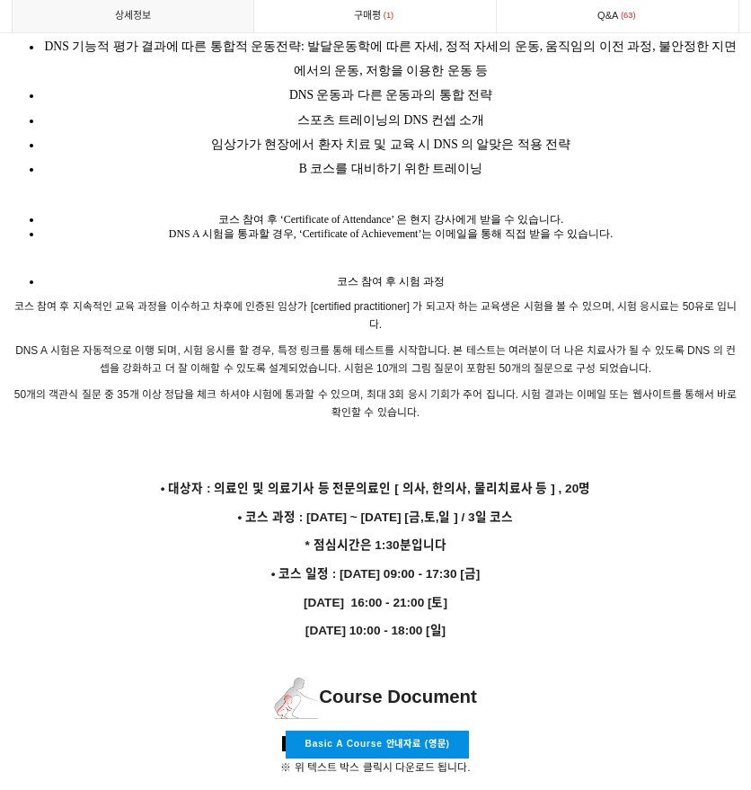
scroll to position [3332, 0]
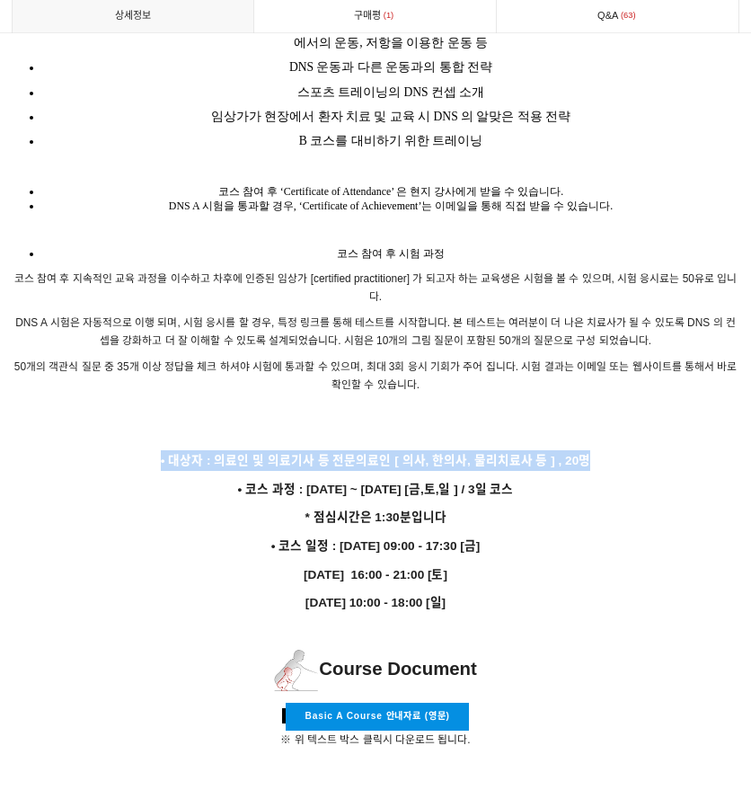
drag, startPoint x: 144, startPoint y: 415, endPoint x: 592, endPoint y: 431, distance: 448.6
click at [592, 450] on p "• 대상자 : 의료인 및 의료기사 등 전문의료인 [ 의사, 한의사, 물리치료사 등 ] , 20명" at bounding box center [376, 460] width 729 height 21
drag, startPoint x: 270, startPoint y: 450, endPoint x: 562, endPoint y: 454, distance: 292.9
click at [562, 479] on p "• 코스 과정 : 2025년 9월 26일 ~ 2025년 9월 28일 [금,토,일 ] / 3일 코스" at bounding box center [376, 489] width 729 height 21
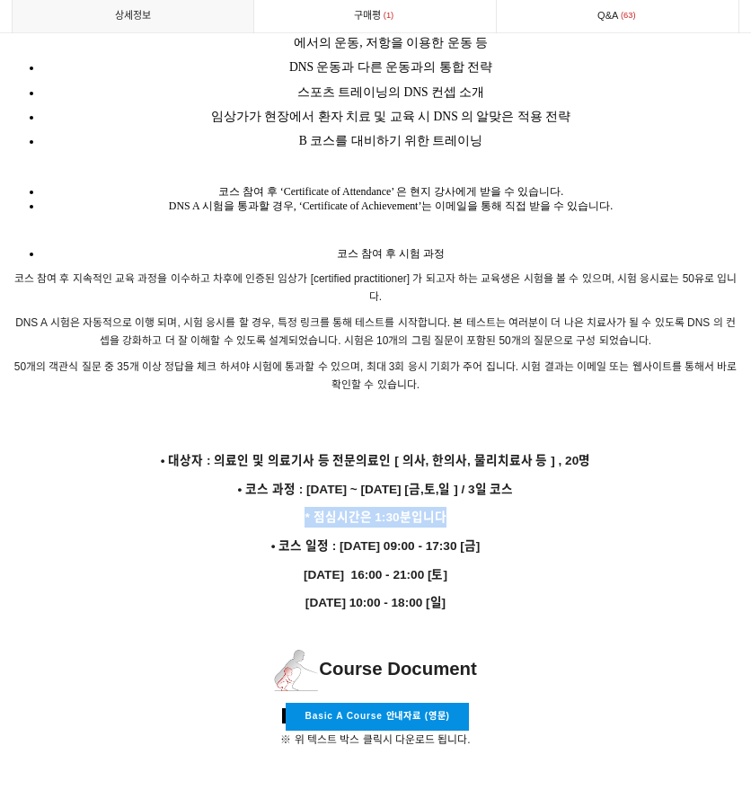
drag, startPoint x: 323, startPoint y: 474, endPoint x: 271, endPoint y: 477, distance: 52.2
click at [271, 507] on p "* 점심시간은 1:30분입니다" at bounding box center [376, 517] width 729 height 21
click at [266, 535] on p "• 코스 일정 : 9월 26일 09:00 - 17:30 [금]" at bounding box center [376, 545] width 729 height 21
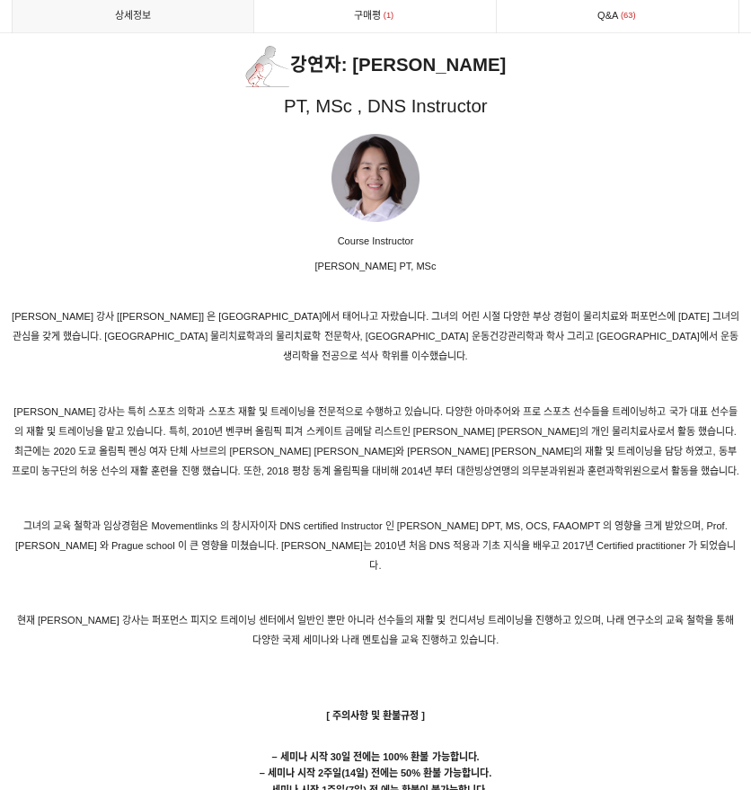
scroll to position [7913, 0]
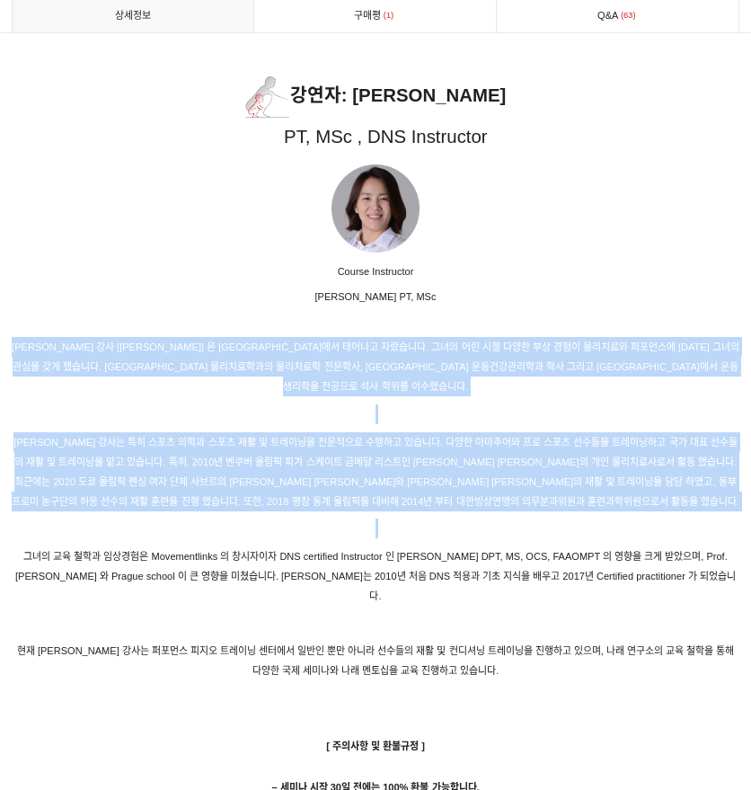
drag, startPoint x: 3, startPoint y: 299, endPoint x: 436, endPoint y: 513, distance: 482.9
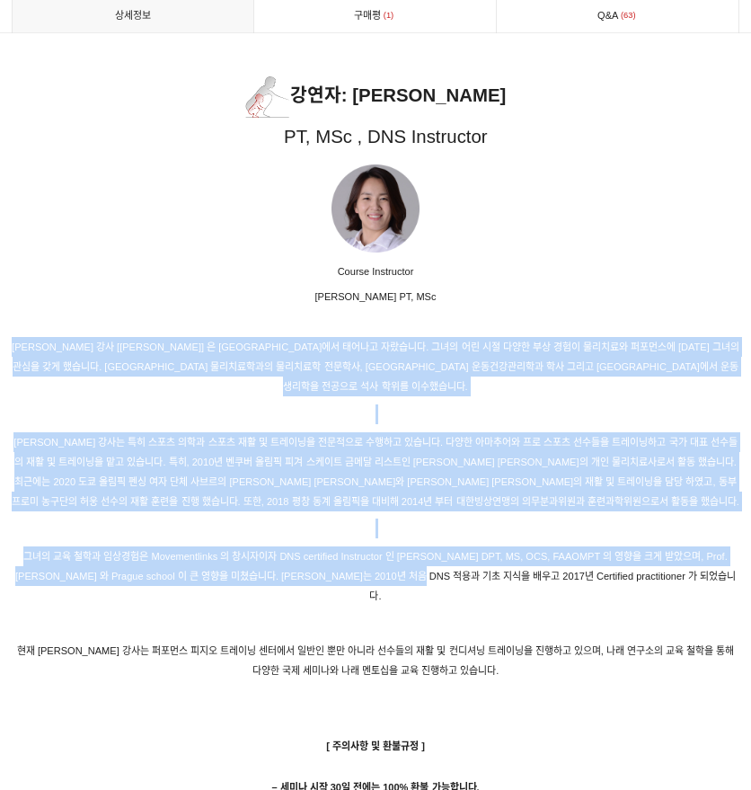
click at [436, 546] on p "그녀의 교육 철학과 임상경험은 Movementlinks 의 창시자이자 DNS certified Instructor 인 [PERSON_NAME]…" at bounding box center [376, 575] width 729 height 59
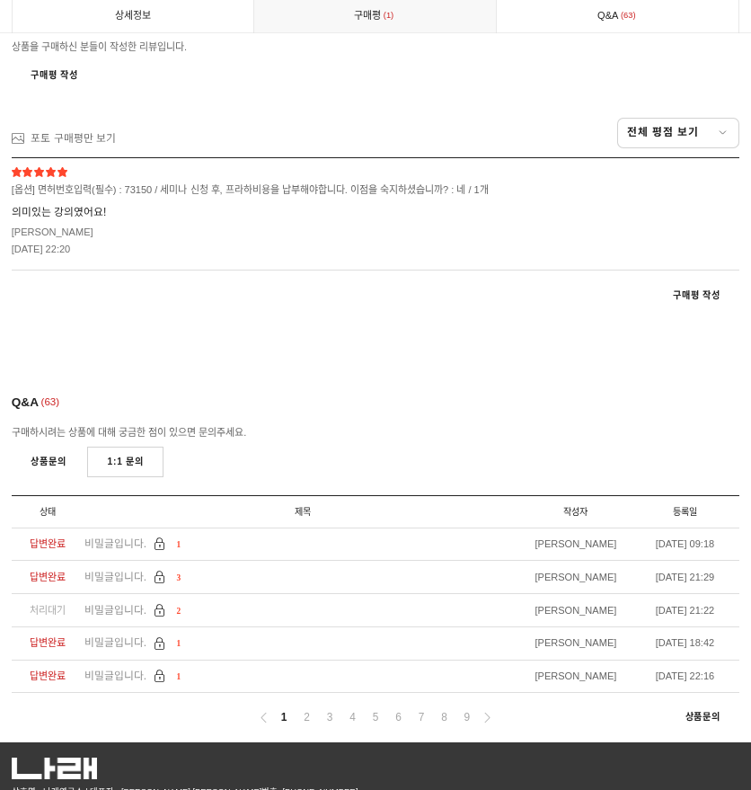
scroll to position [9152, 0]
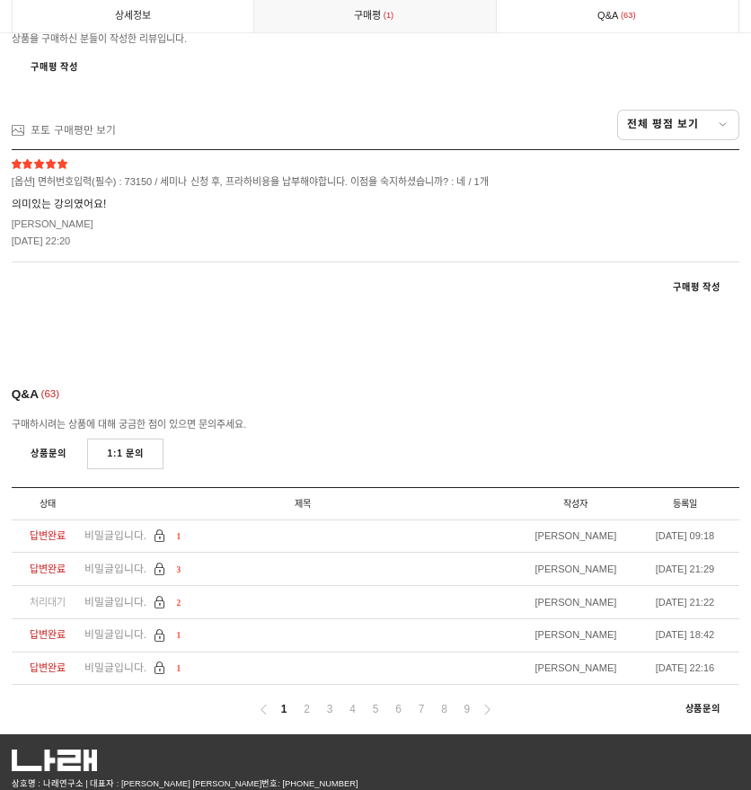
click at [453, 323] on div "Q&A 63 구매하시려는 상품에 대해 궁금한 점이 있으면 문의주세요. 상품문의 1:1 문의 상태 제목 작성자 등록일 답변완료 비밀글입니다. 1…" at bounding box center [376, 528] width 729 height 411
click at [629, 323] on div "Q&A 63 구매하시려는 상품에 대해 궁금한 점이 있으면 문의주세요. 상품문의 1:1 문의 상태 제목 작성자 등록일 답변완료 비밀글입니다. 1…" at bounding box center [376, 528] width 729 height 411
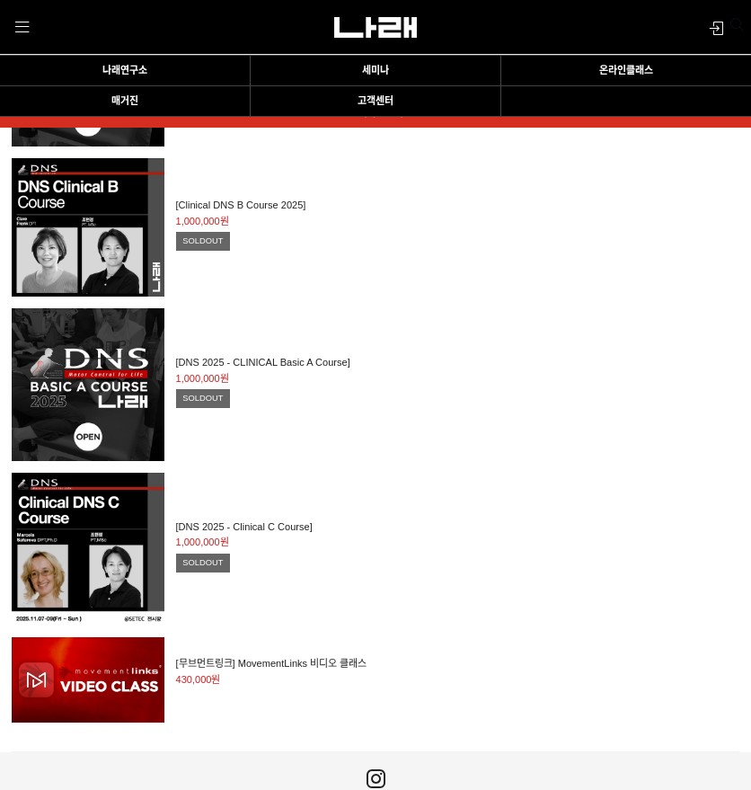
scroll to position [2505, 0]
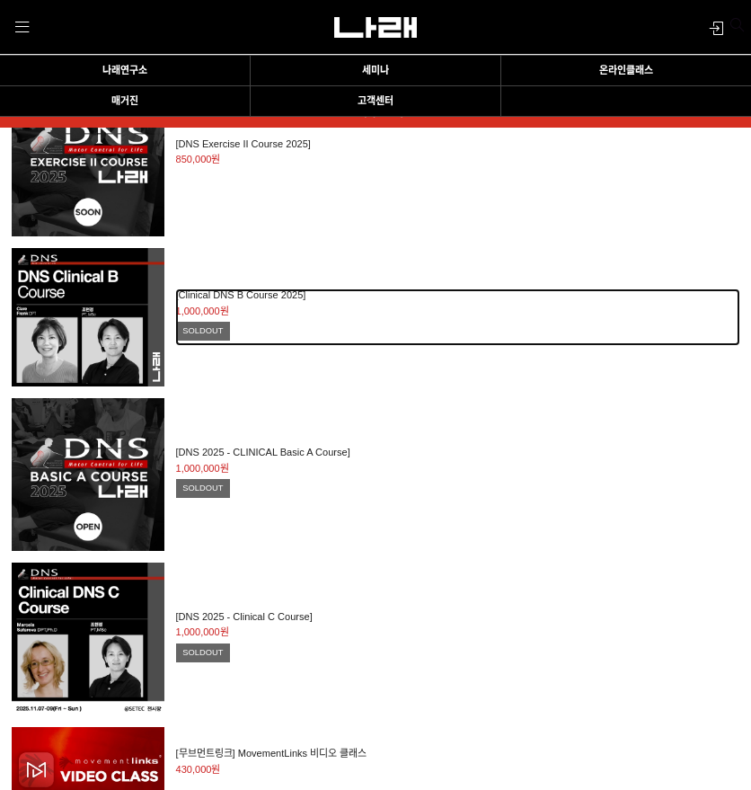
click at [278, 297] on h2 "[Clinical DNS B Course 2025]" at bounding box center [458, 295] width 564 height 12
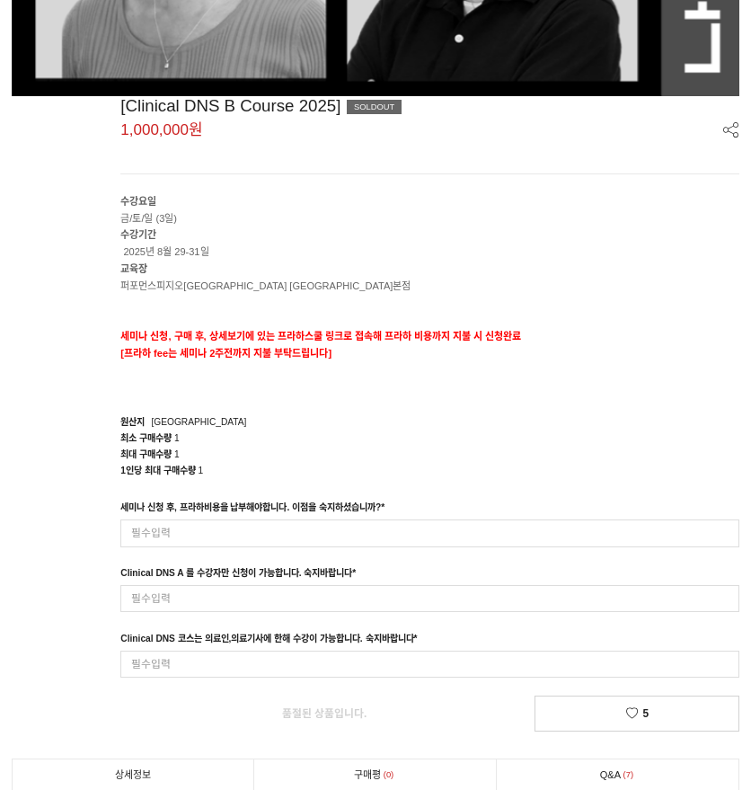
scroll to position [637, 0]
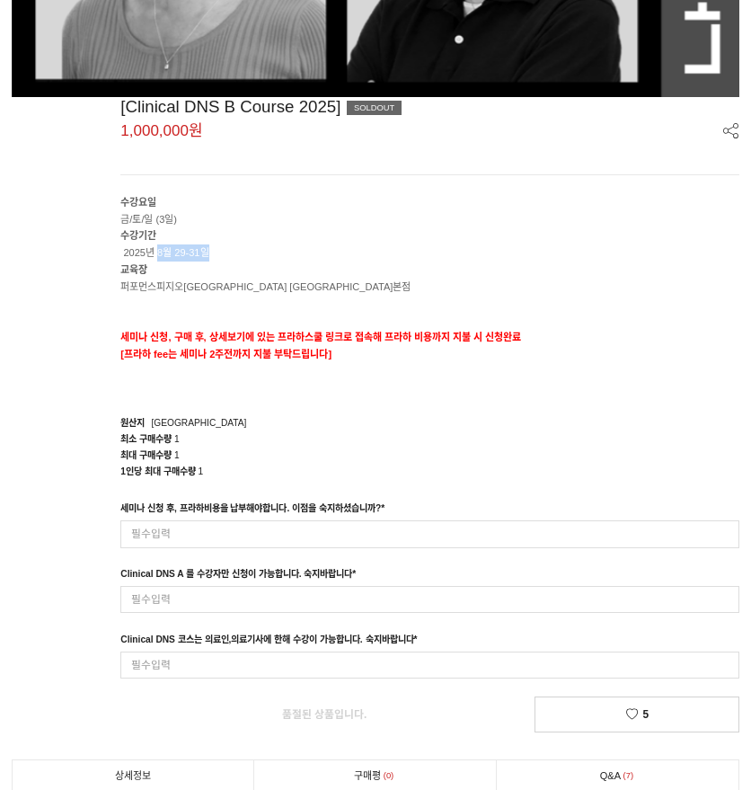
drag, startPoint x: 158, startPoint y: 243, endPoint x: 317, endPoint y: 243, distance: 159.0
click at [317, 243] on p "수강기간 2025년 8월 29-31일" at bounding box center [429, 244] width 619 height 34
drag, startPoint x: 460, startPoint y: 303, endPoint x: 487, endPoint y: 310, distance: 27.9
click at [460, 303] on p at bounding box center [429, 303] width 619 height 17
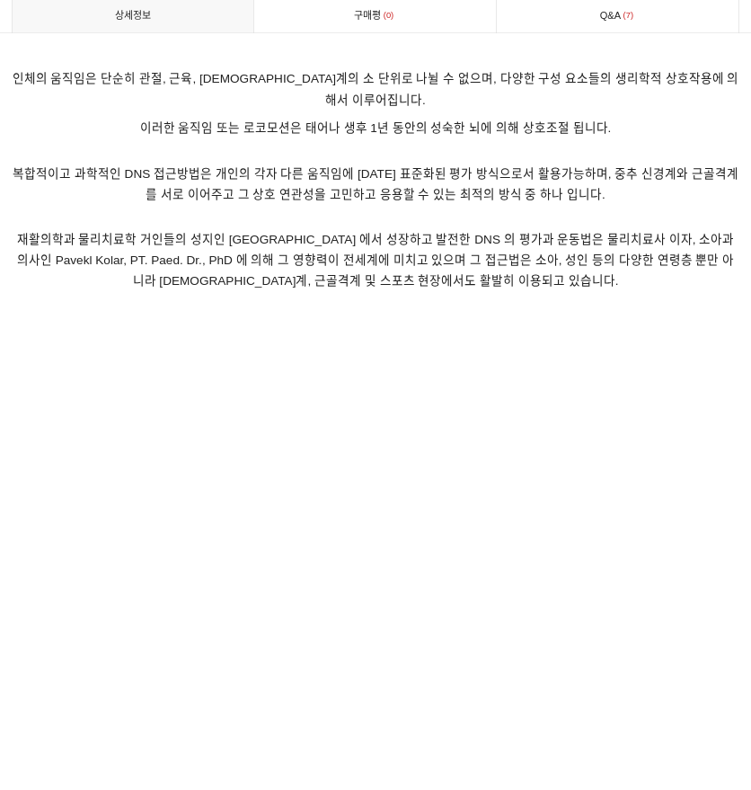
scroll to position [2254, 0]
